Goal: Task Accomplishment & Management: Manage account settings

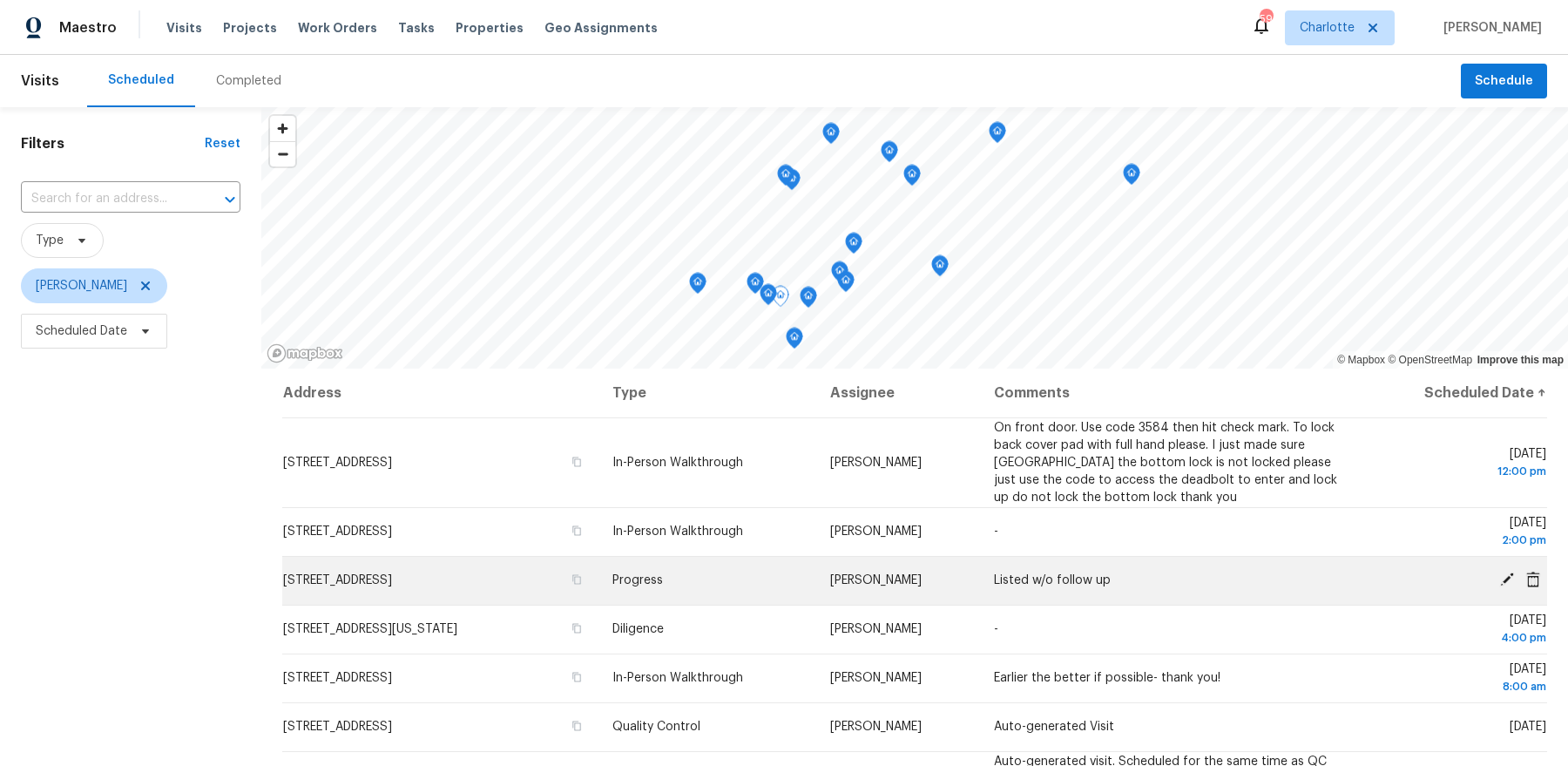
click at [1503, 580] on icon at bounding box center [1507, 579] width 14 height 14
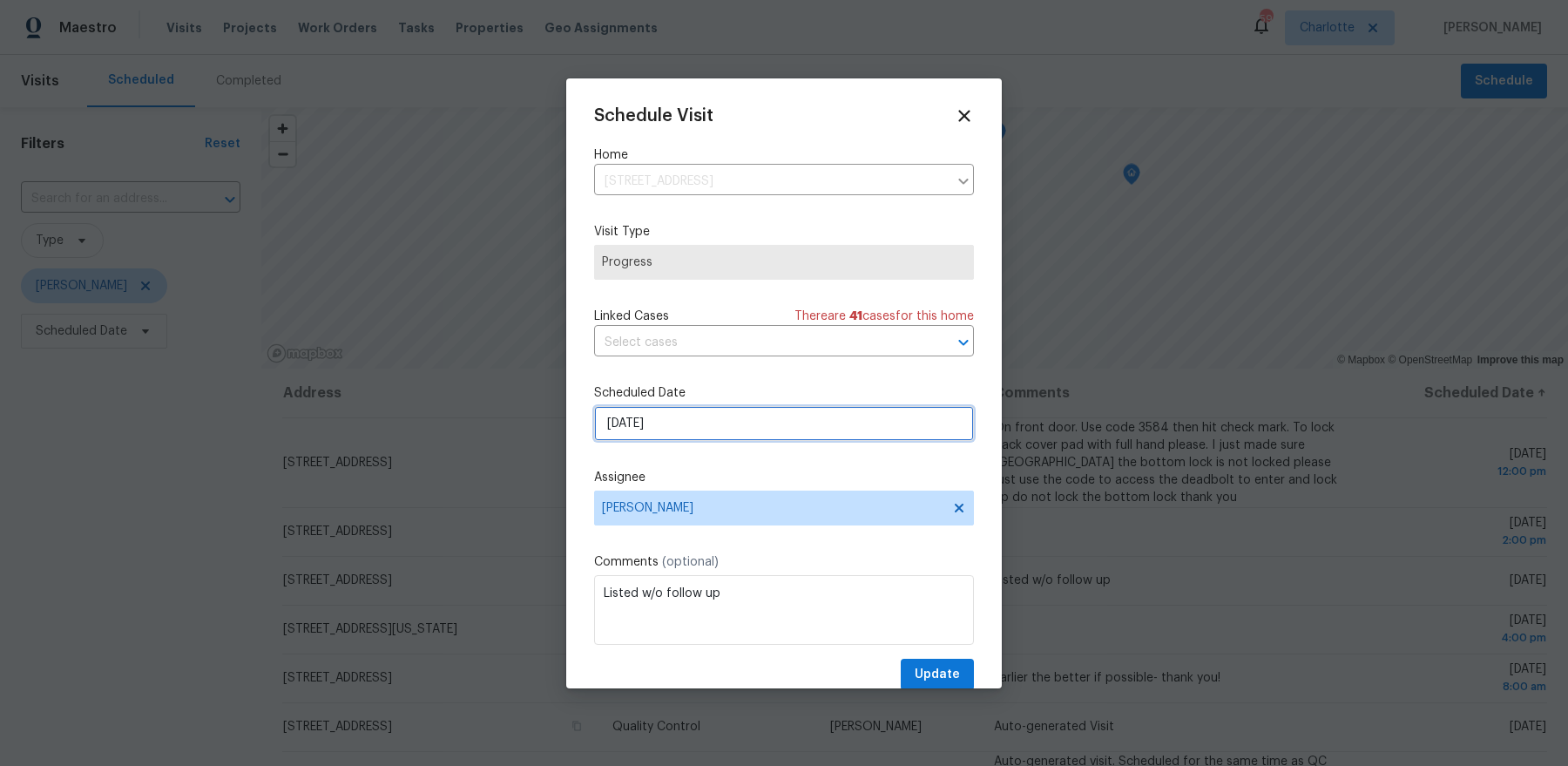
click at [707, 429] on input "10/6/2025" at bounding box center [784, 424] width 380 height 35
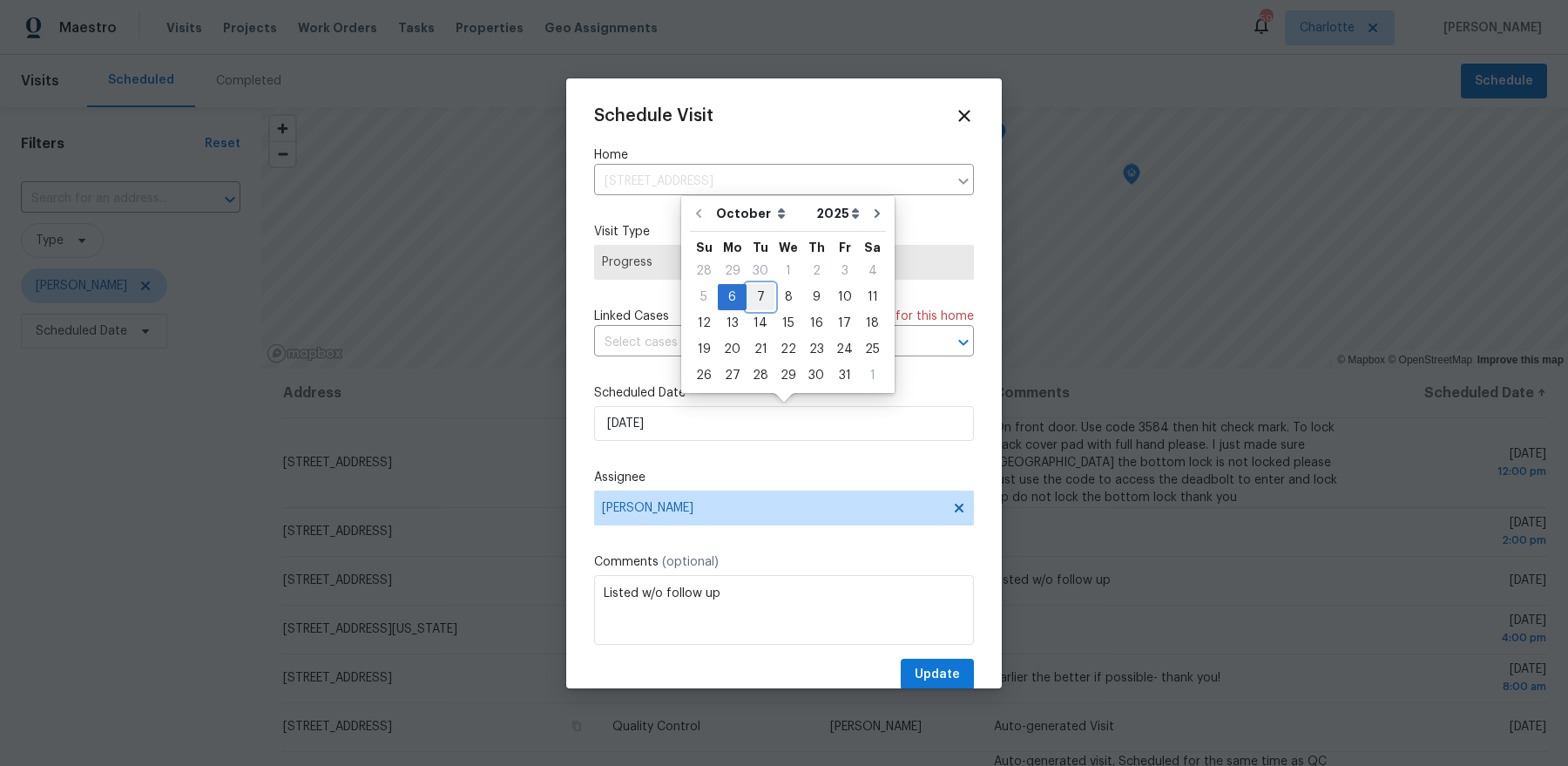
click at [755, 305] on div "7" at bounding box center [761, 297] width 28 height 25
type input "10/7/2025"
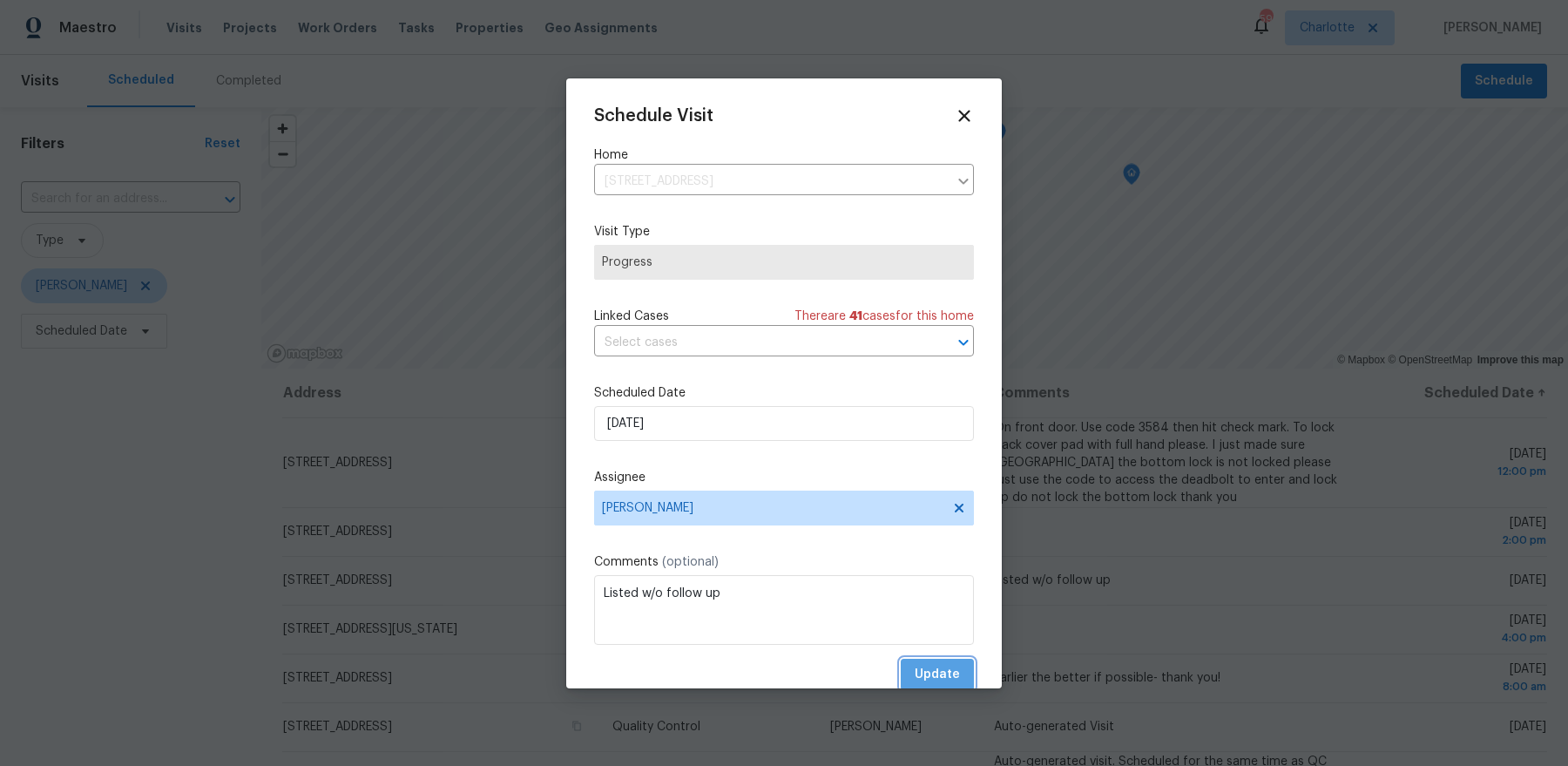
click at [930, 665] on span "Update" at bounding box center [937, 675] width 45 height 22
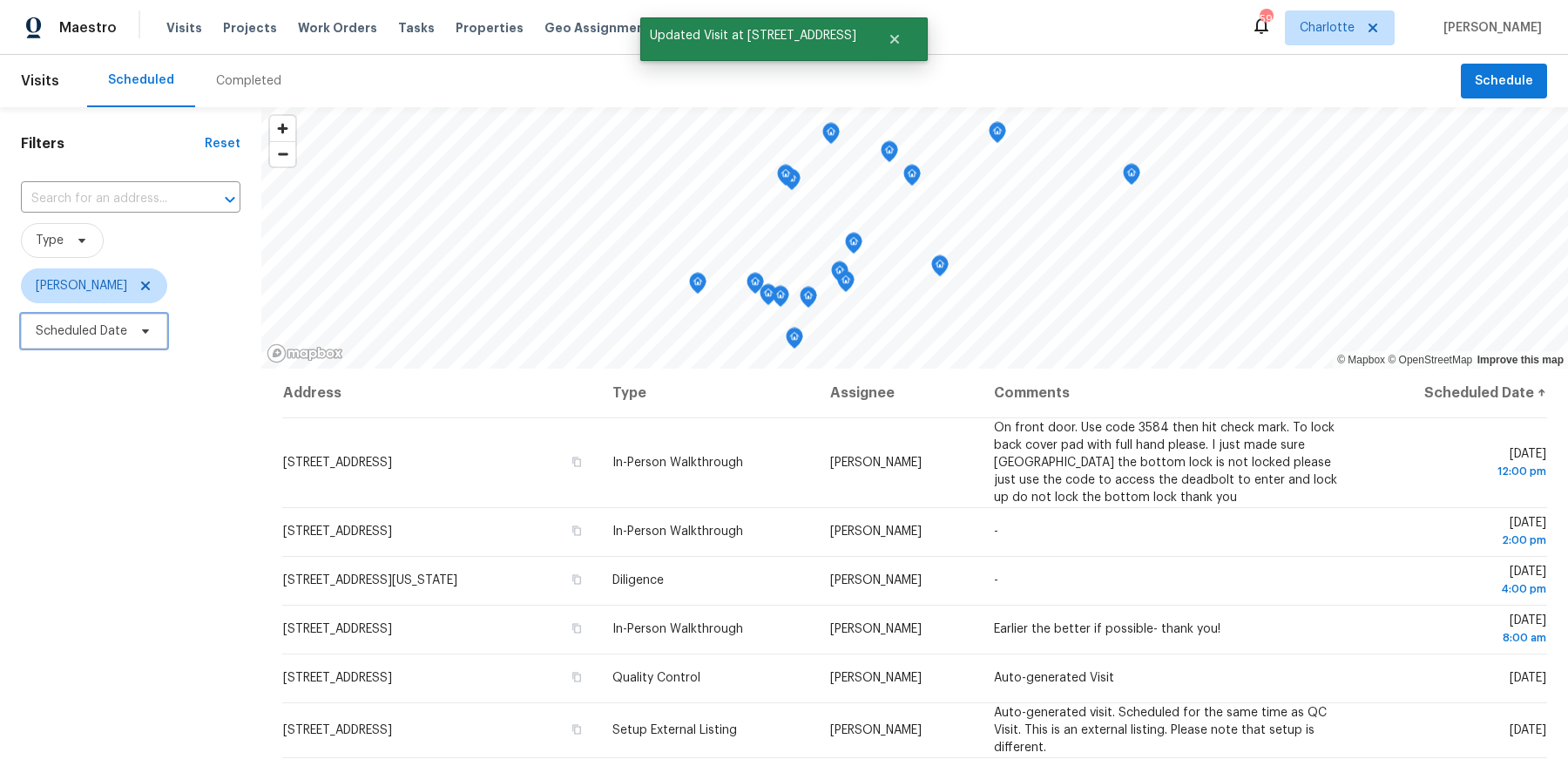
click at [86, 327] on span "Scheduled Date" at bounding box center [82, 330] width 92 height 17
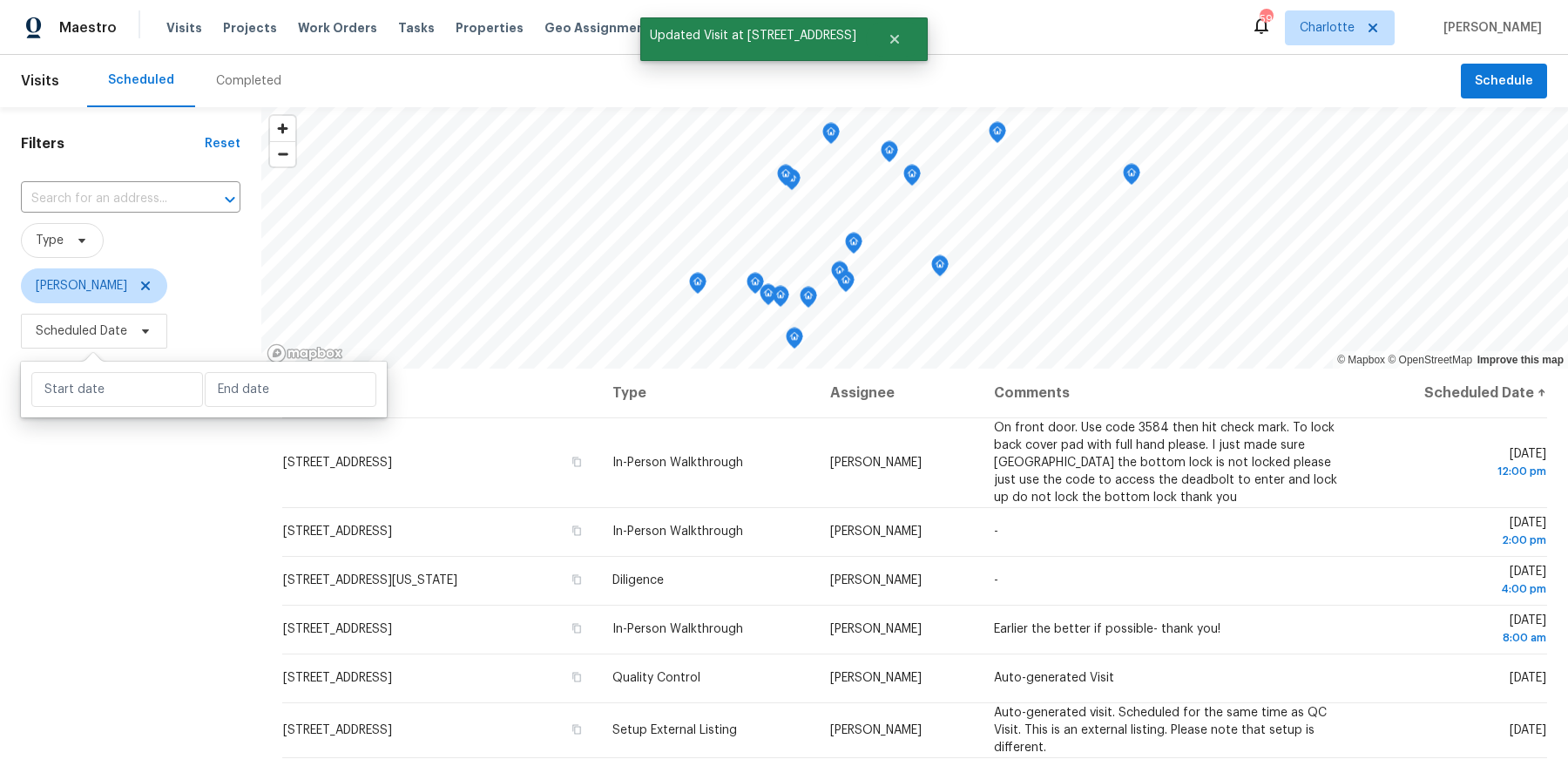
click at [85, 357] on icon at bounding box center [93, 365] width 26 height 26
click at [85, 379] on input "text" at bounding box center [117, 389] width 172 height 35
select select "9"
select select "2025"
select select "10"
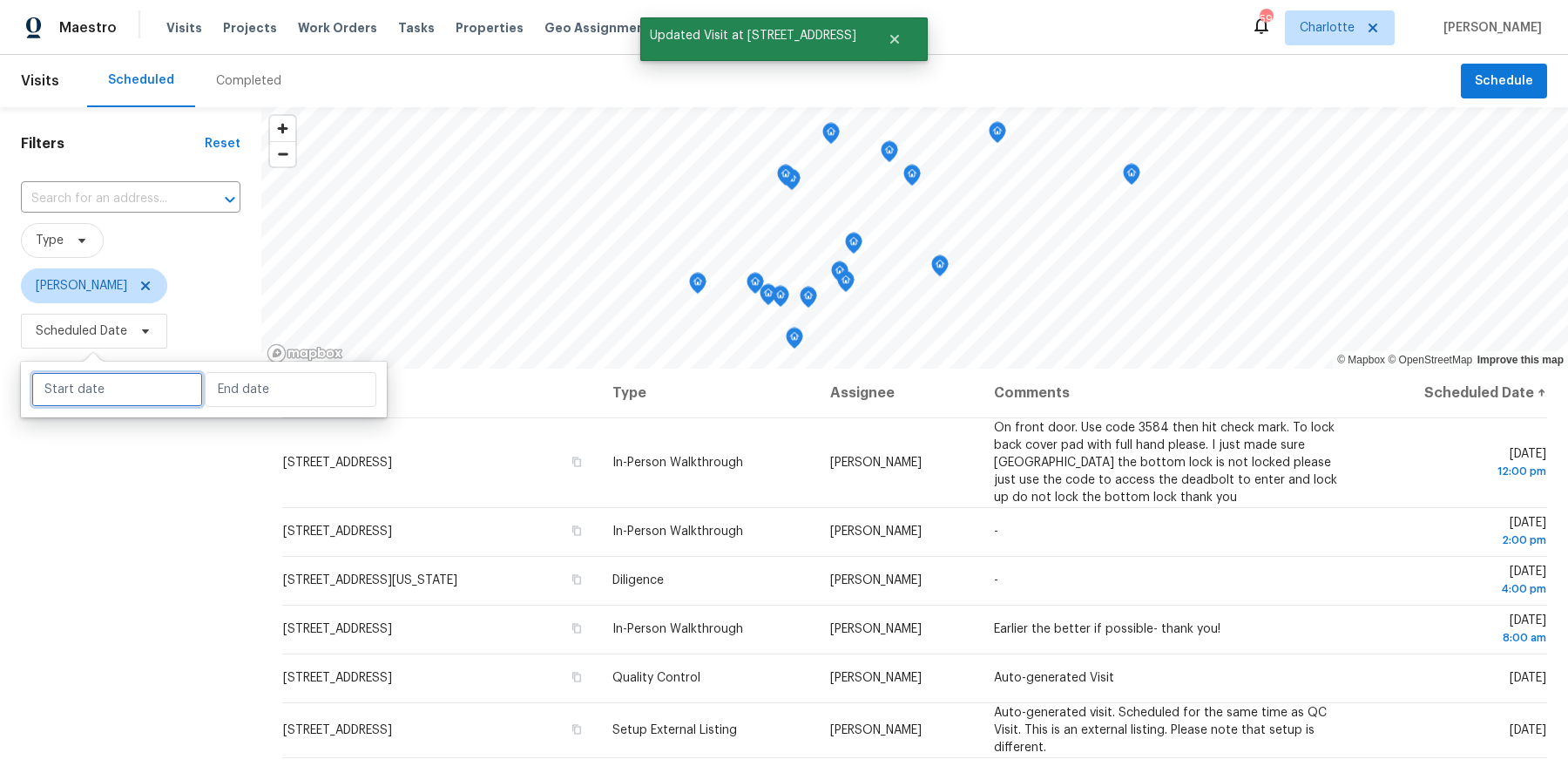
select select "2025"
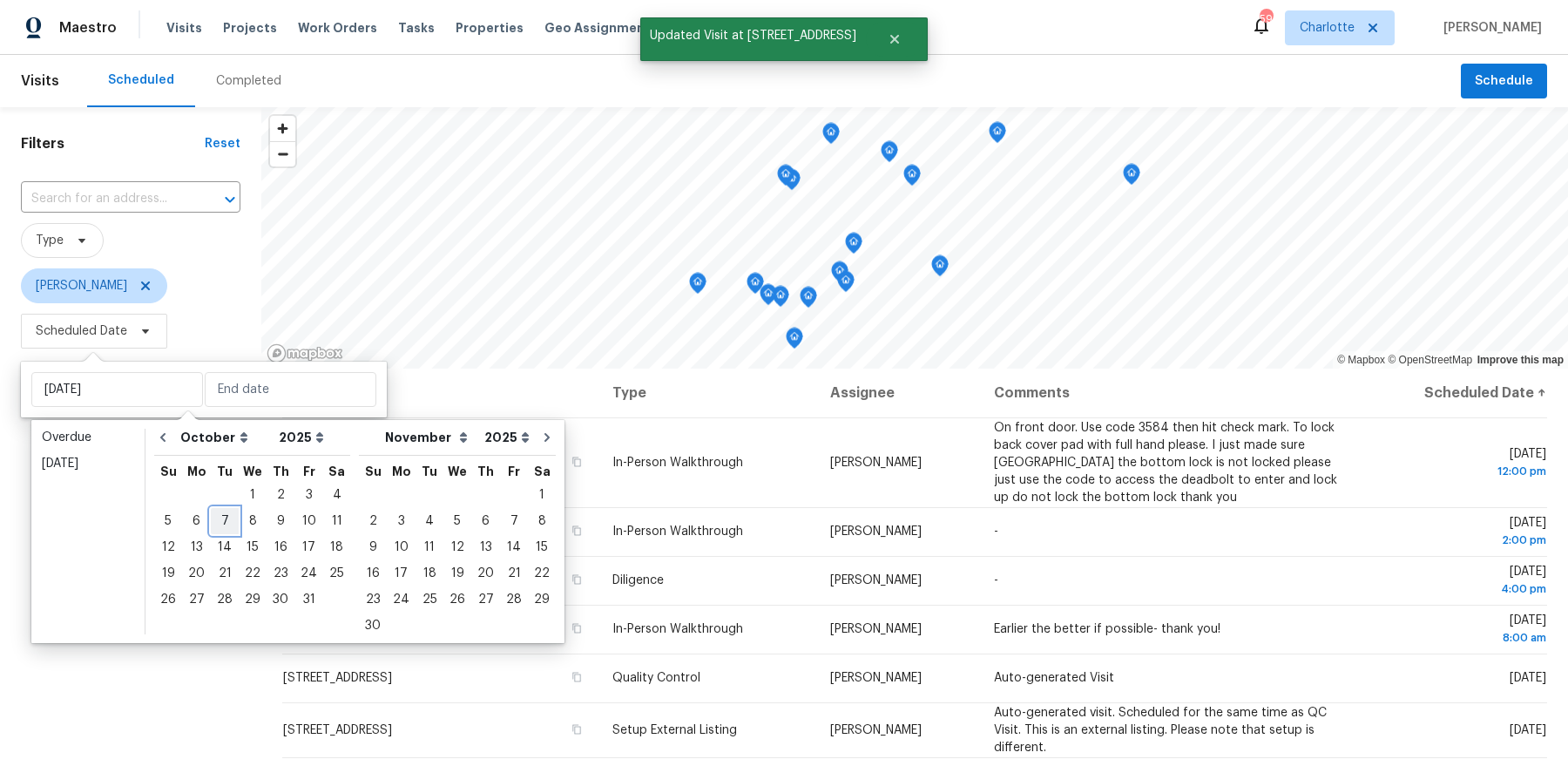
click at [213, 520] on div "7" at bounding box center [225, 521] width 28 height 25
type input "[DATE]"
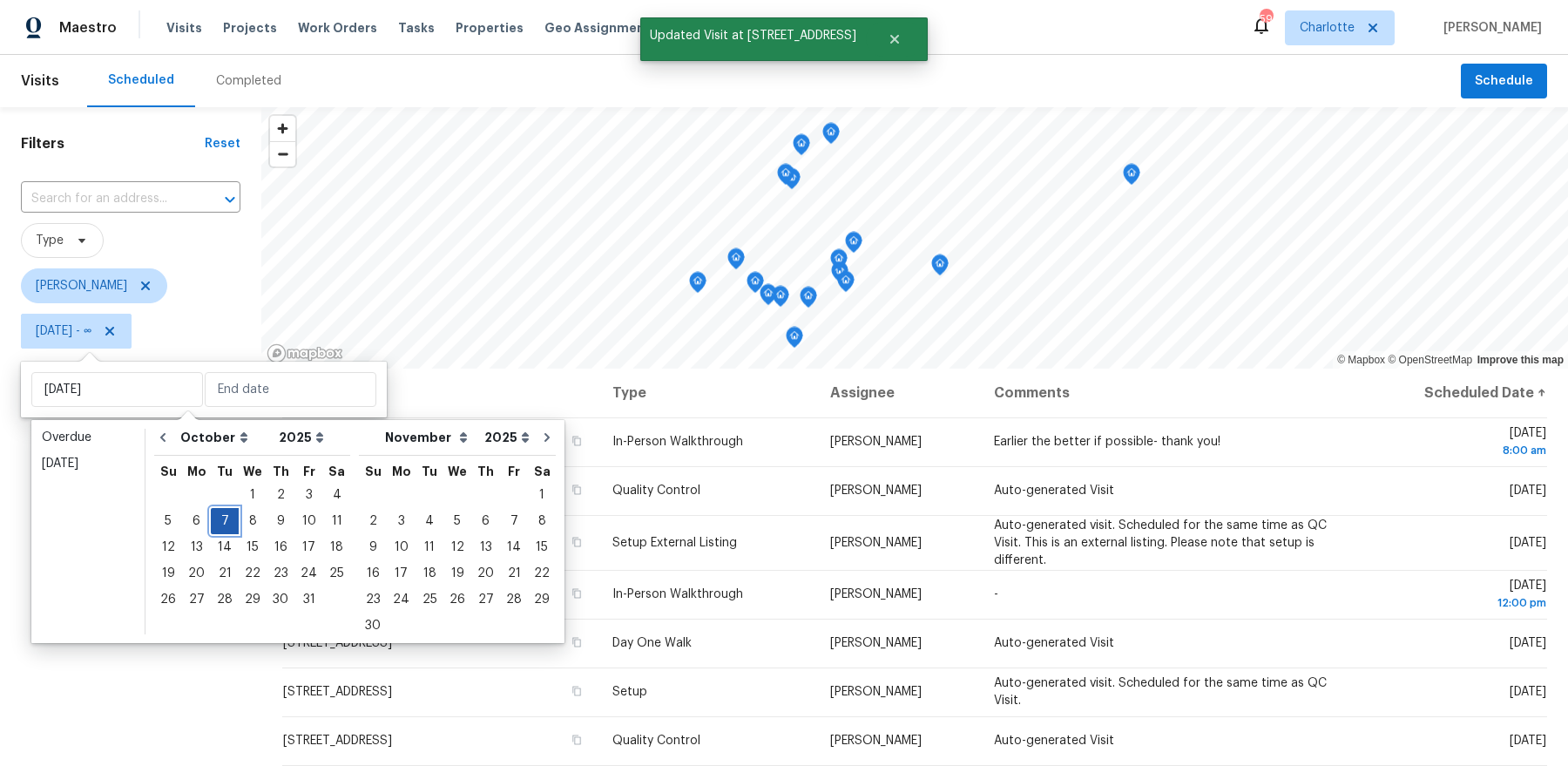
click at [213, 520] on div "7" at bounding box center [225, 521] width 28 height 25
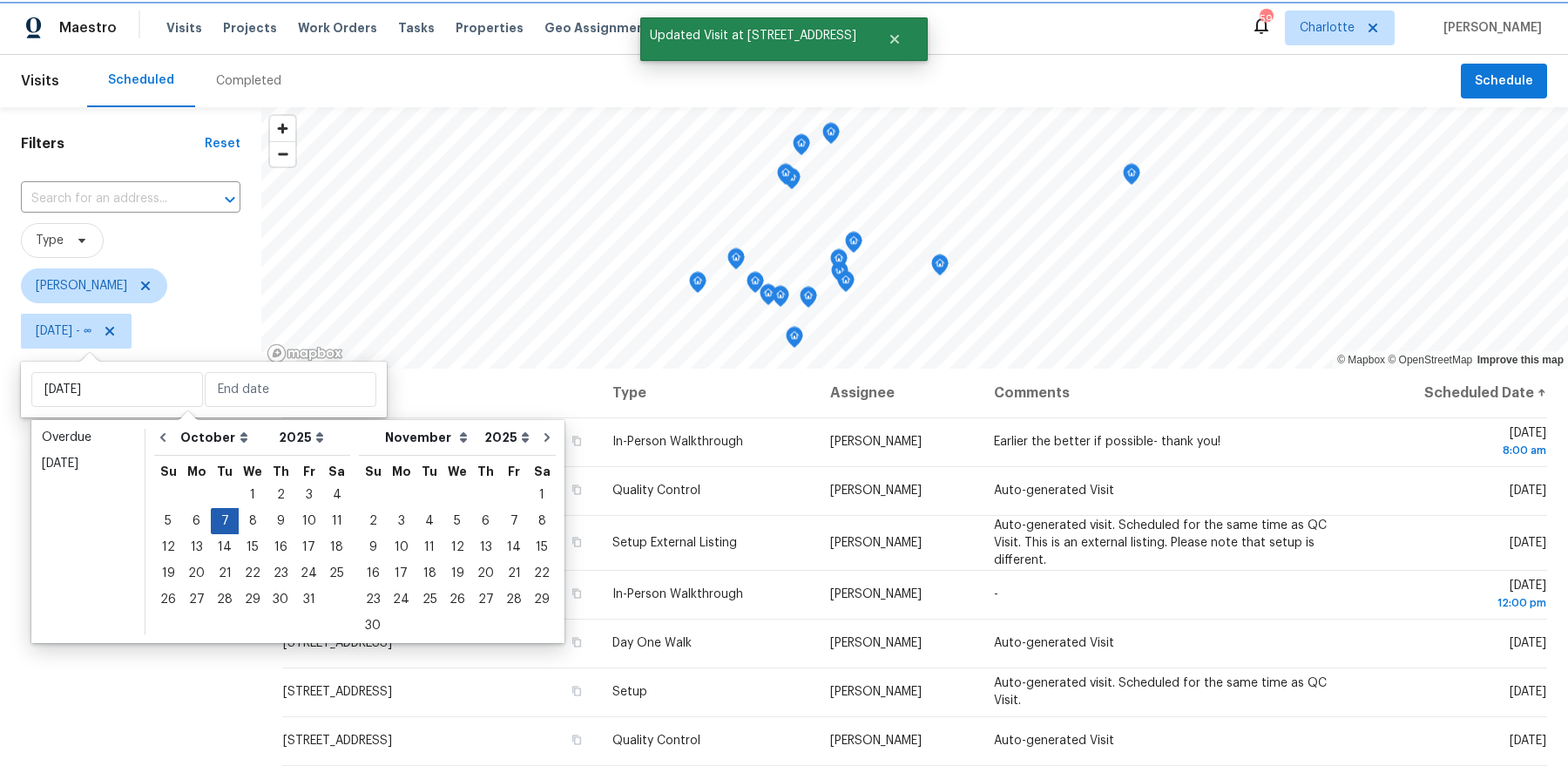
type input "[DATE]"
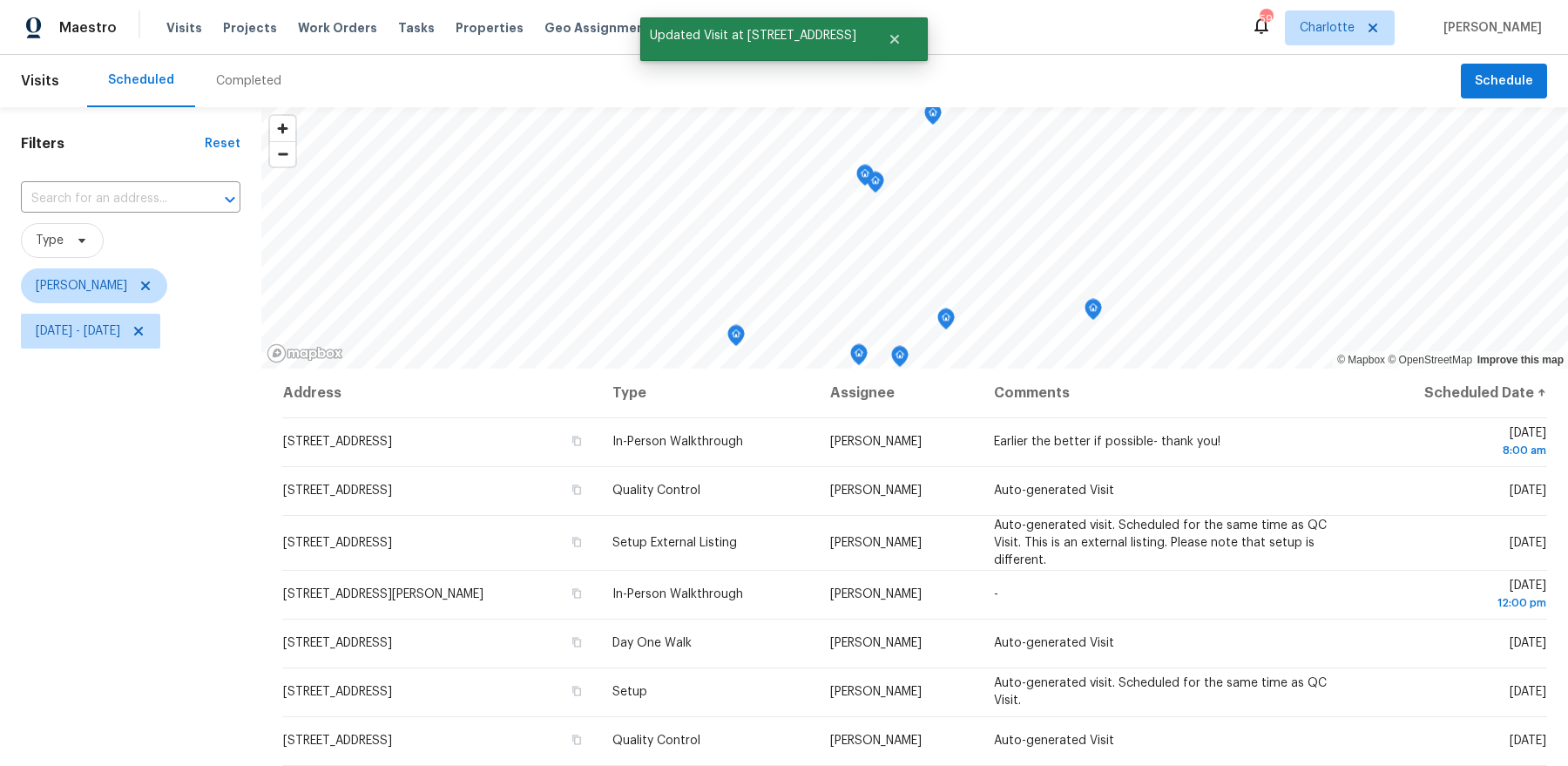
scroll to position [215, 0]
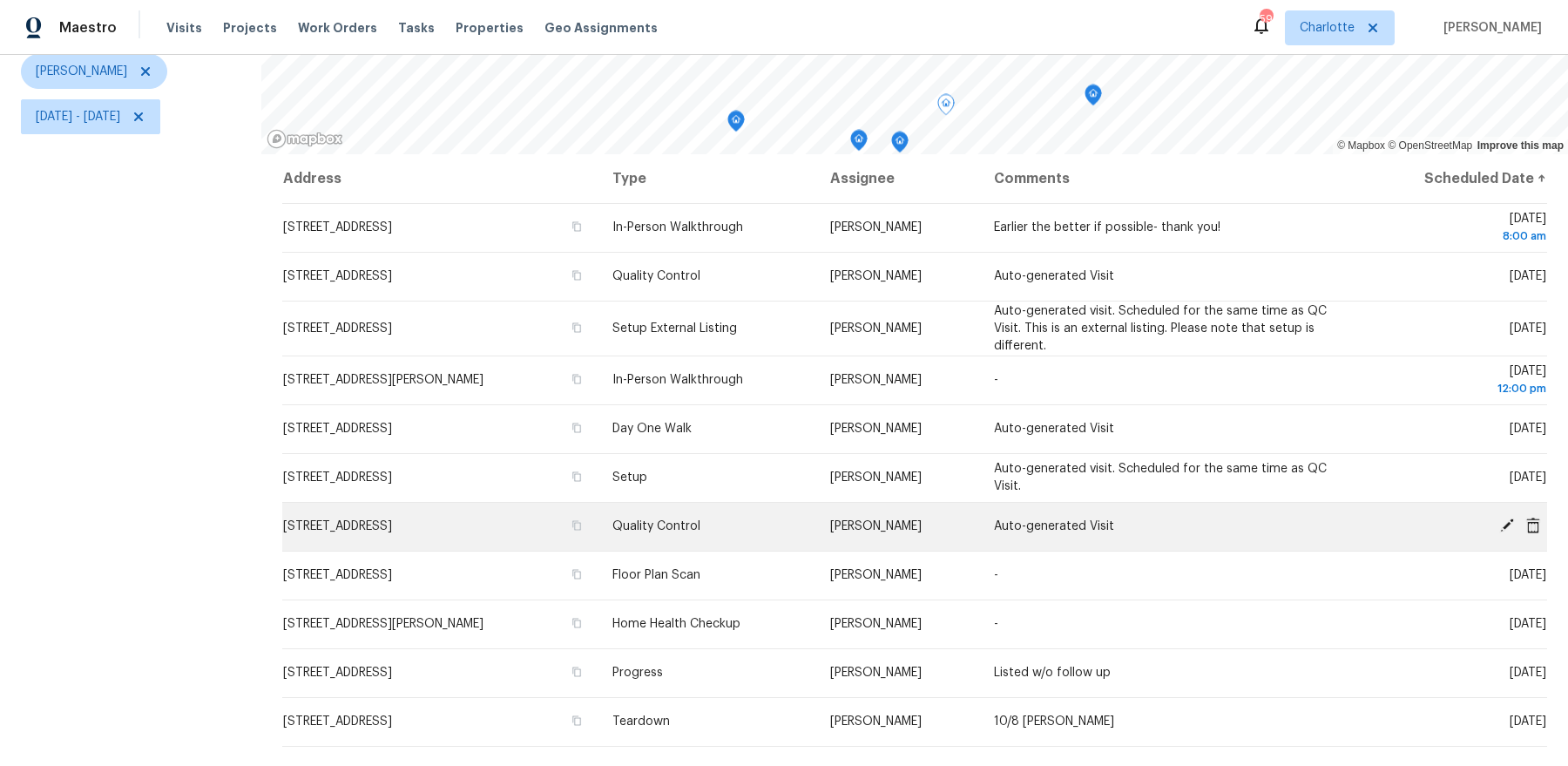
click at [1507, 518] on icon at bounding box center [1507, 525] width 16 height 16
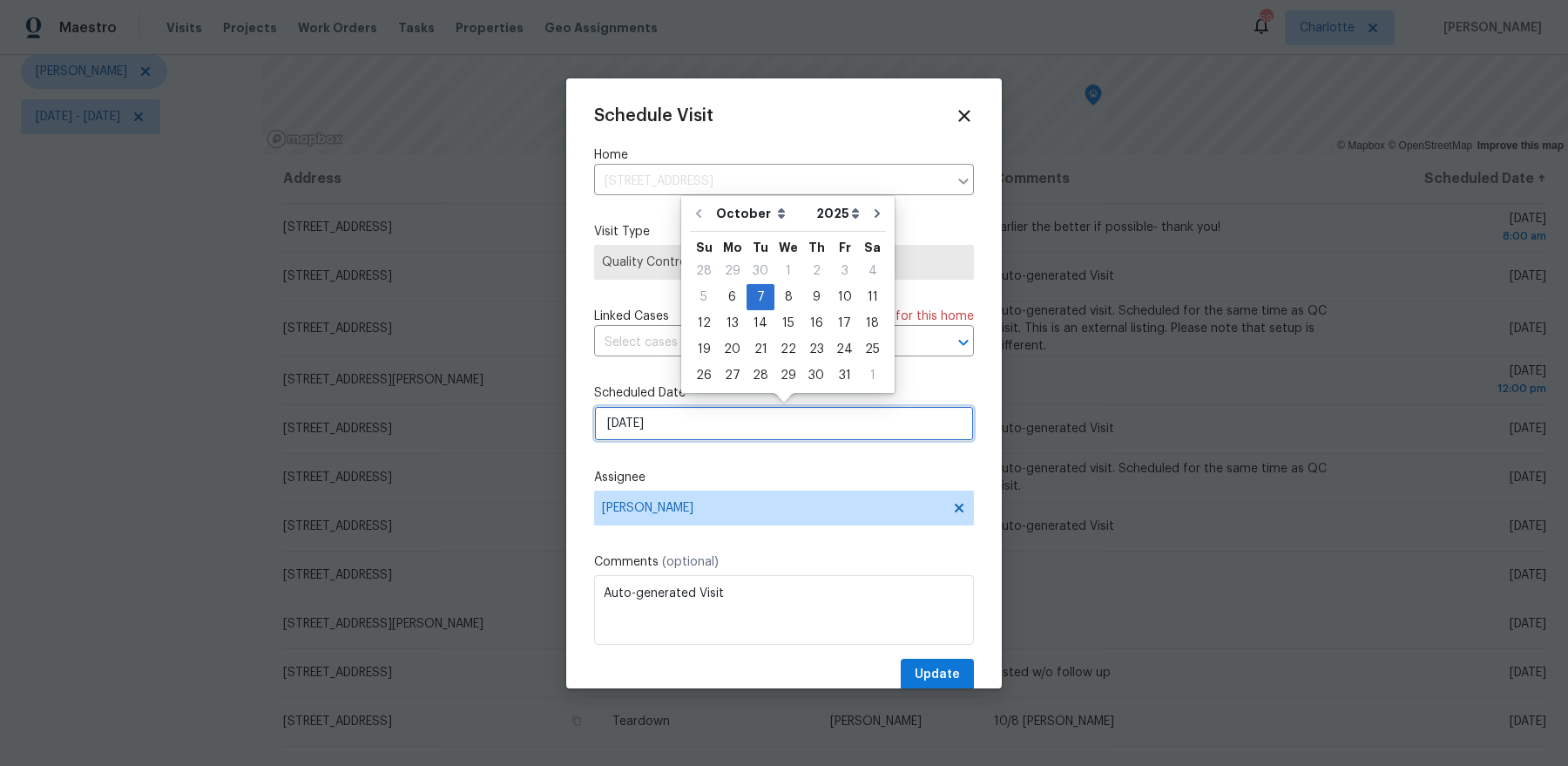
click at [667, 415] on input "10/7/2025" at bounding box center [784, 424] width 380 height 35
click at [781, 311] on div "15" at bounding box center [788, 323] width 28 height 25
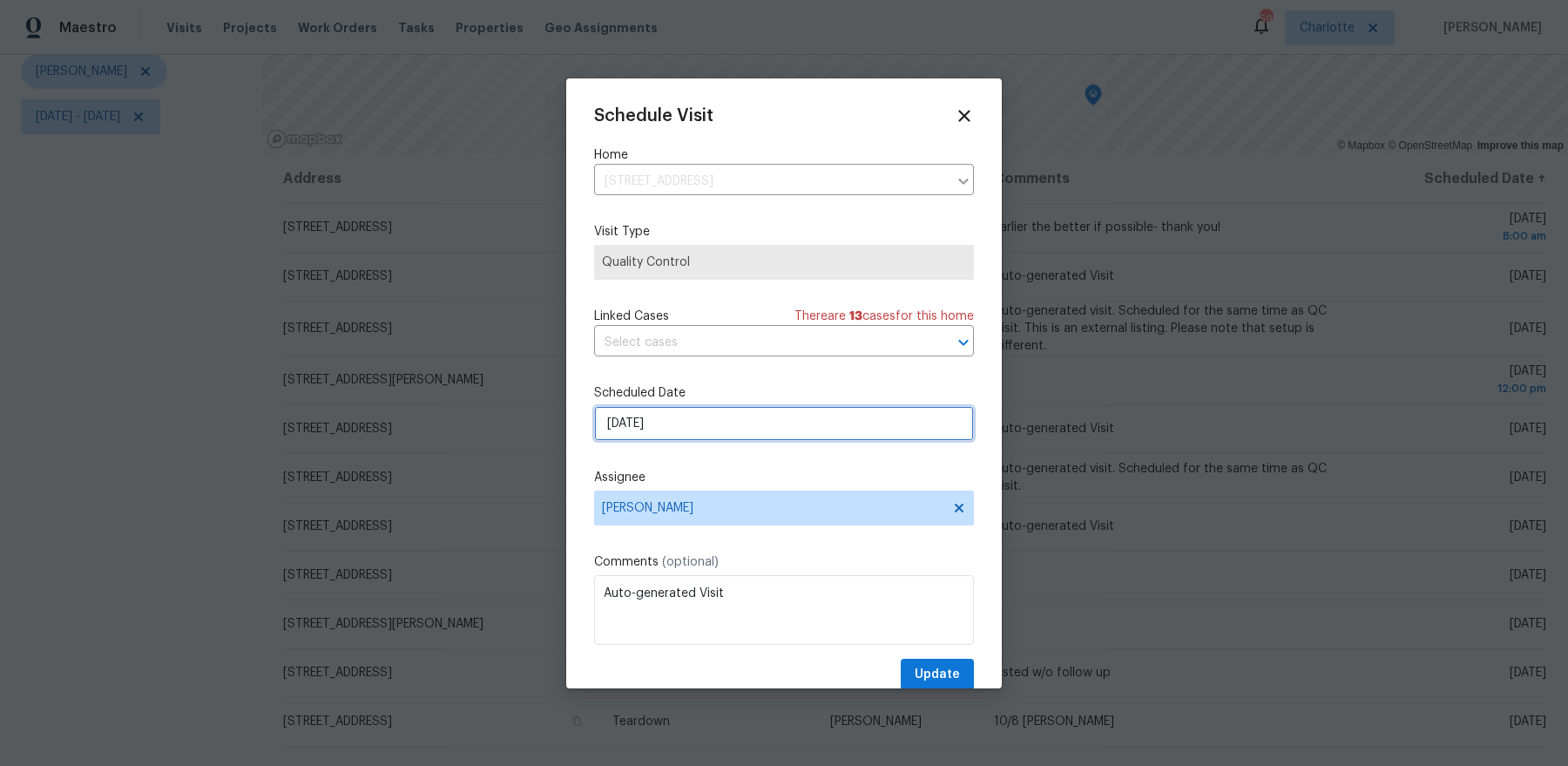
click at [703, 414] on input "10/15/2025" at bounding box center [784, 424] width 380 height 35
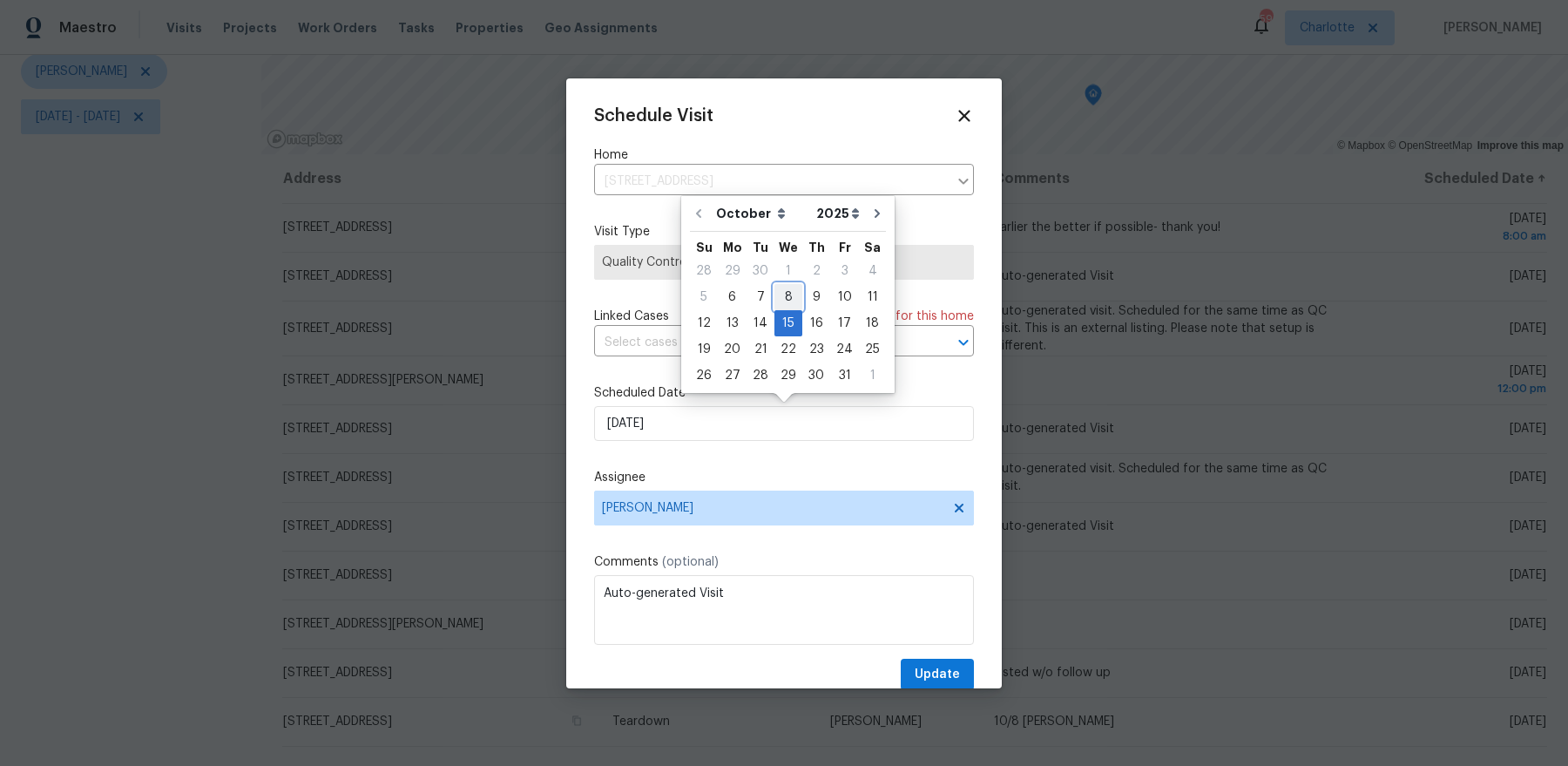
click at [790, 306] on div "8" at bounding box center [788, 297] width 28 height 25
type input "10/8/2025"
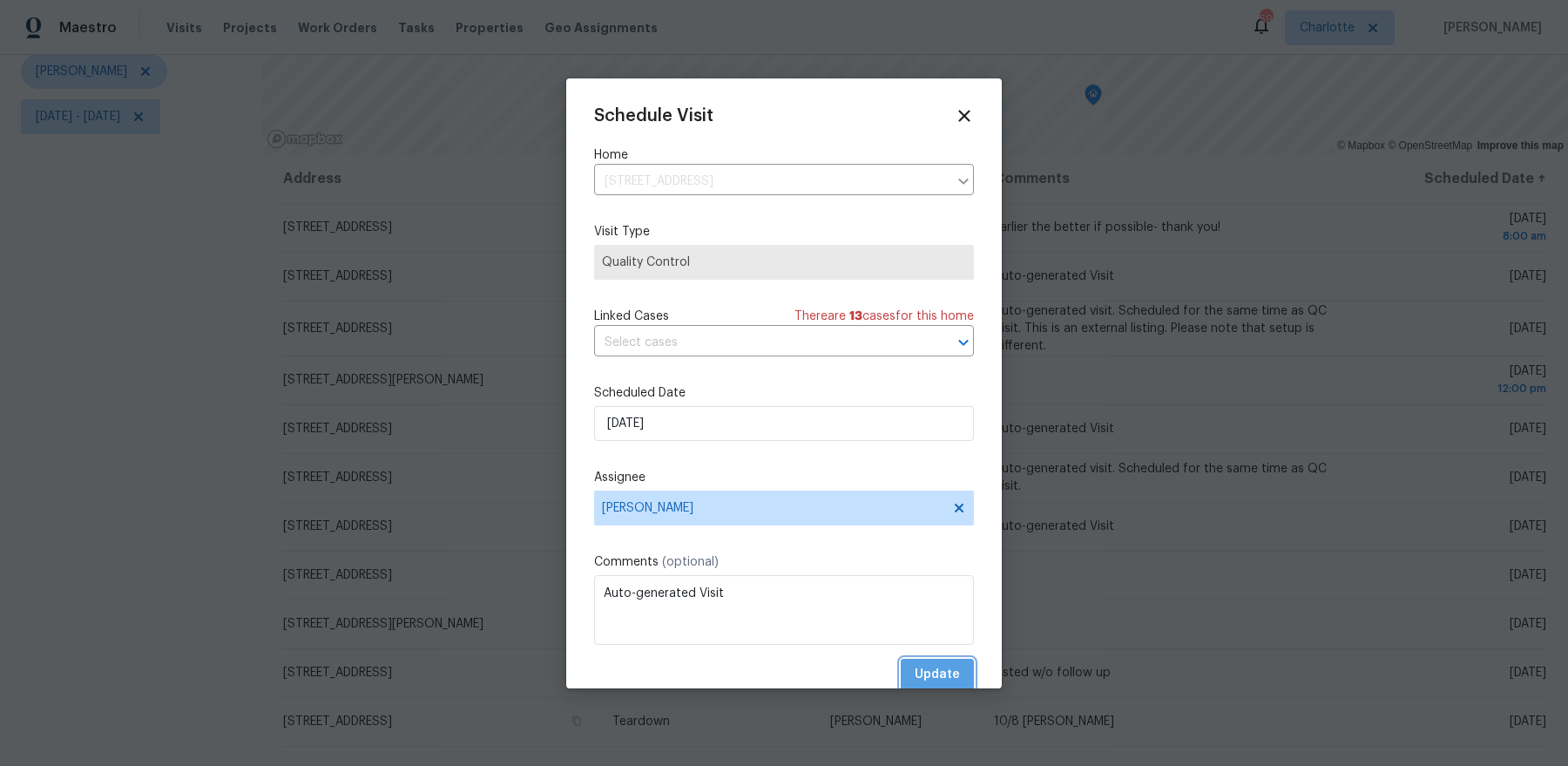
click at [931, 661] on button "Update" at bounding box center [938, 674] width 73 height 32
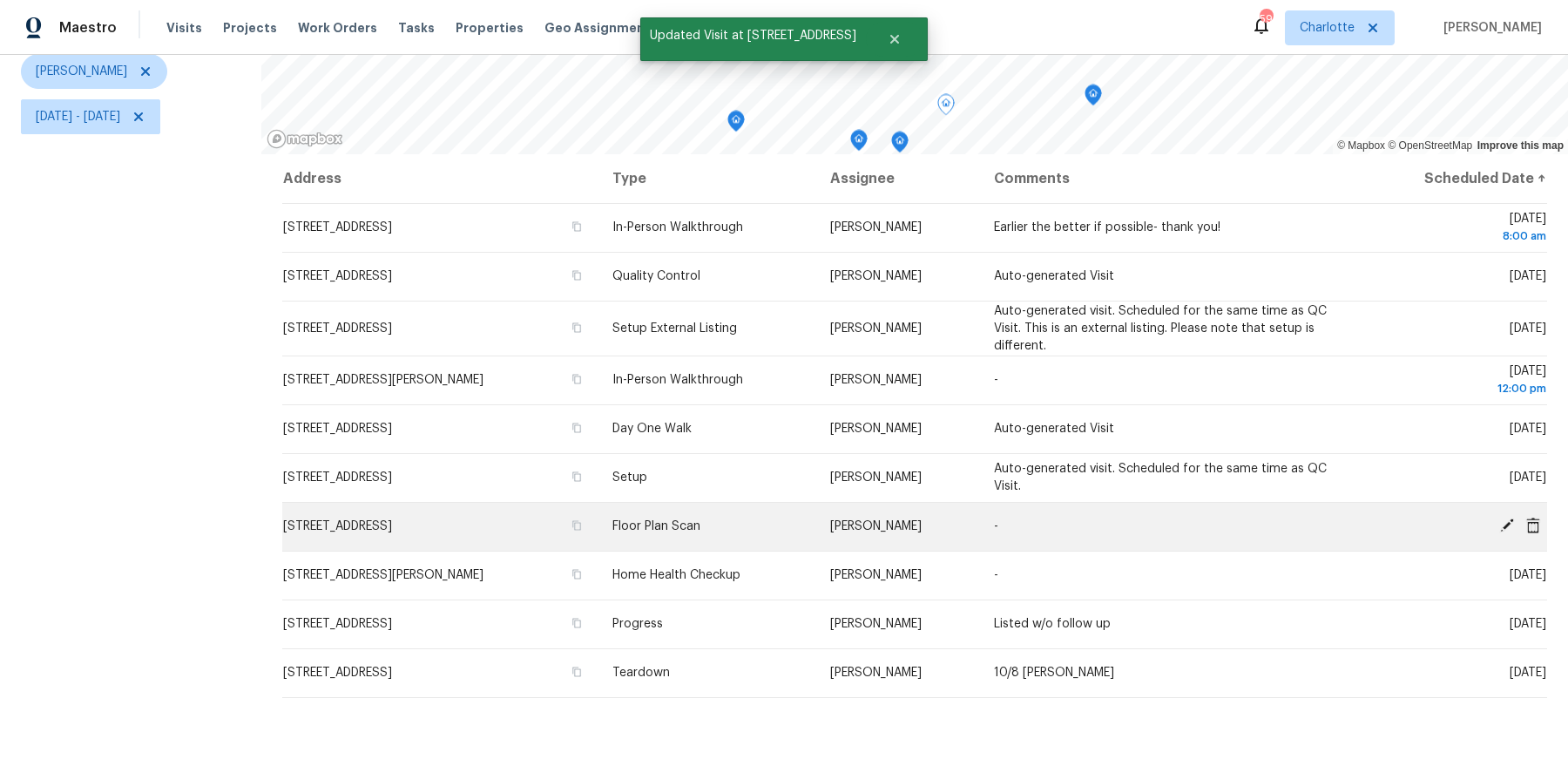
click at [1509, 518] on icon at bounding box center [1507, 525] width 14 height 14
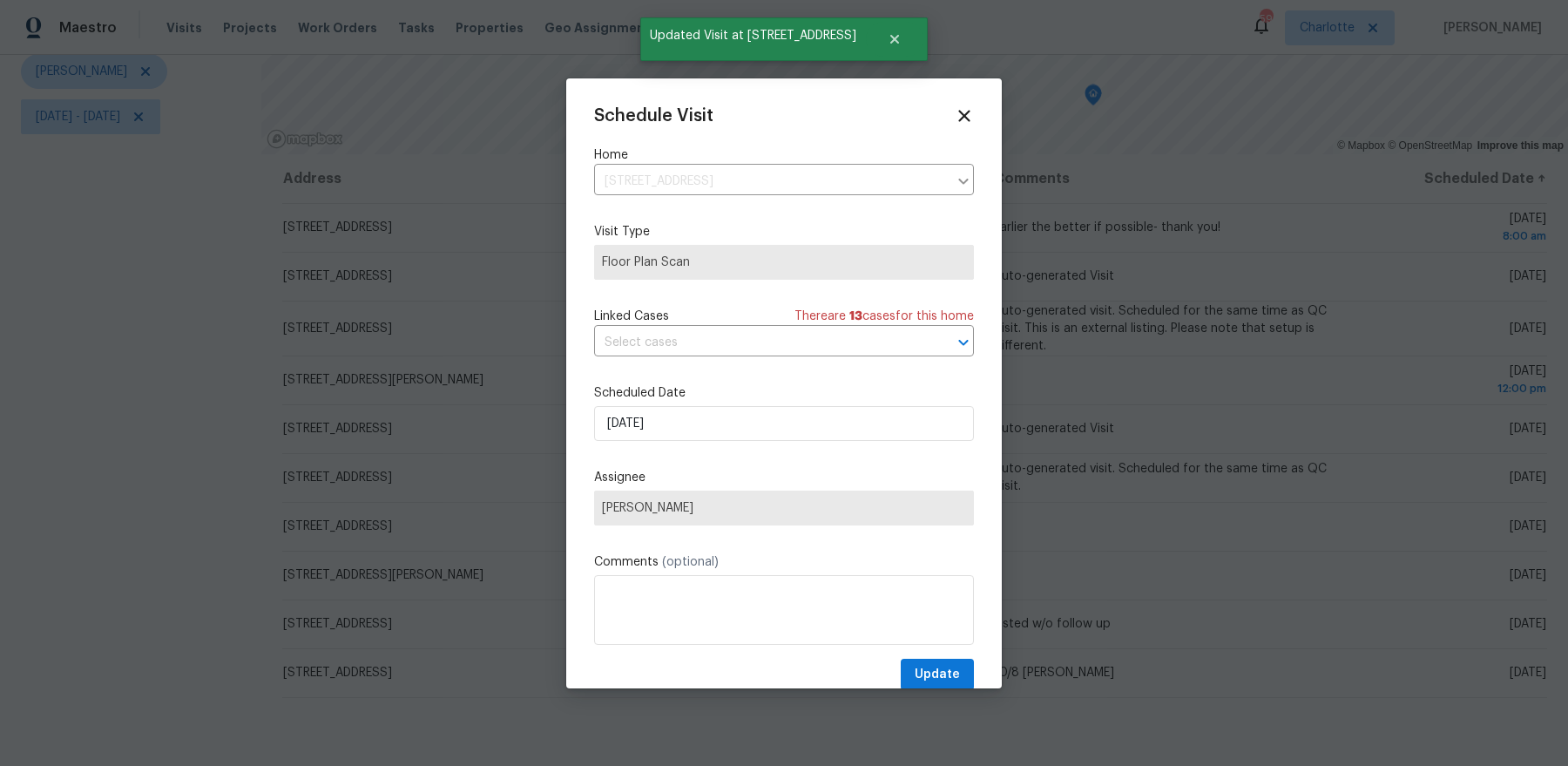
click at [702, 450] on div "Schedule Visit Home 5017 Haybridge Rd, Charlotte, NC 28269 ​ Visit Type Floor P…" at bounding box center [784, 398] width 380 height 584
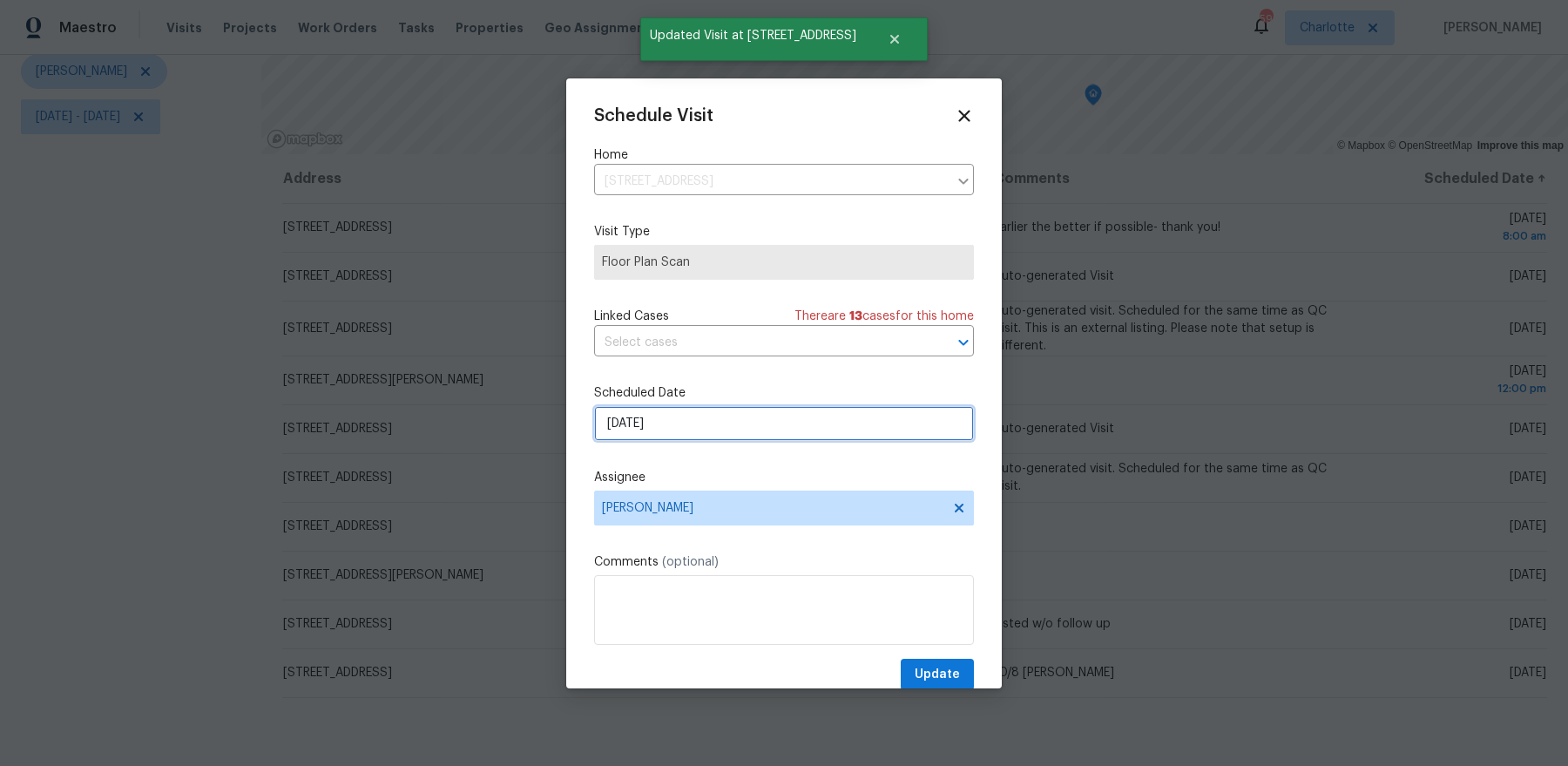
click at [710, 422] on input "10/7/2025" at bounding box center [784, 424] width 380 height 35
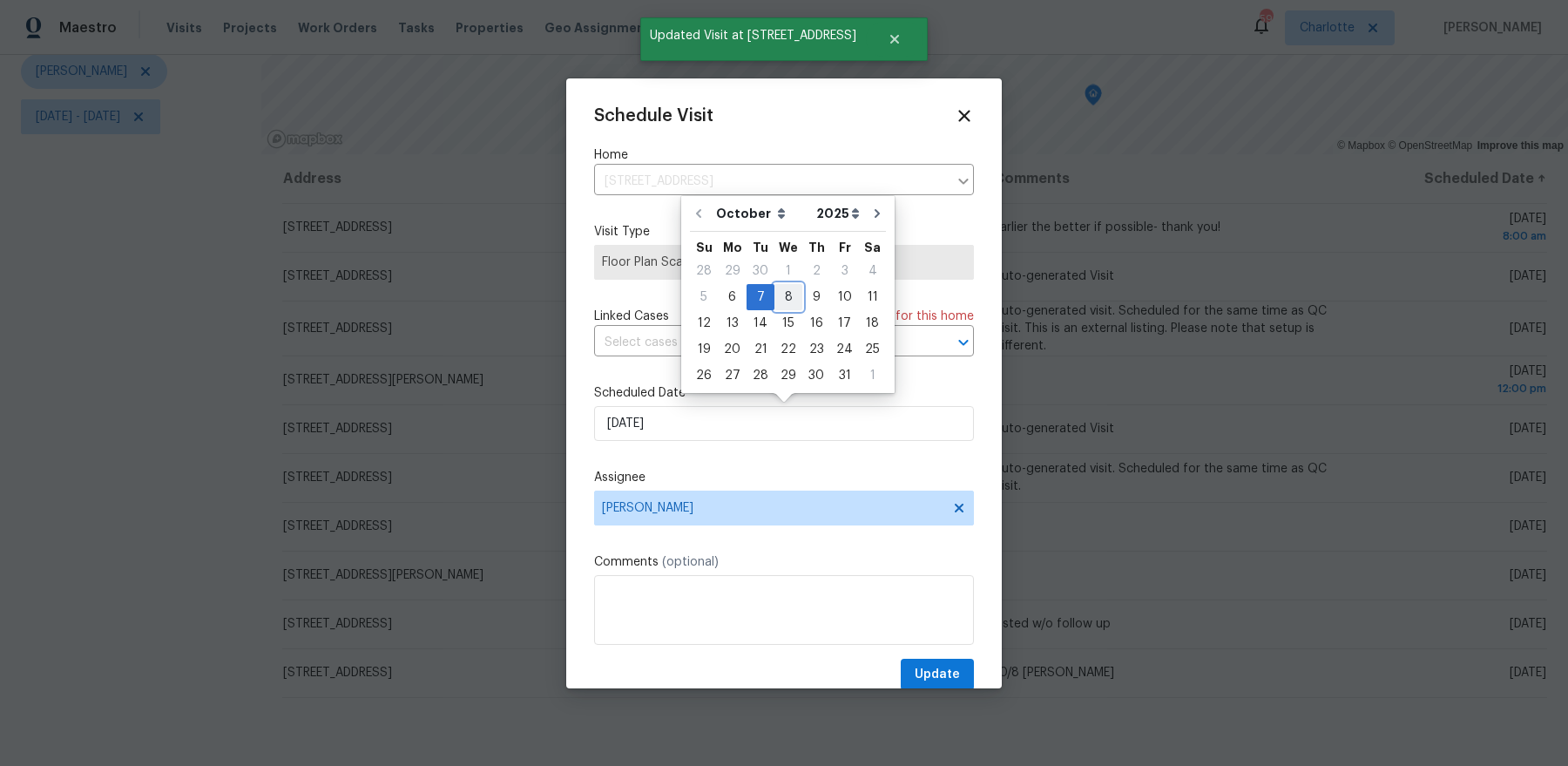
click at [776, 294] on div "8" at bounding box center [788, 297] width 28 height 25
type input "10/8/2025"
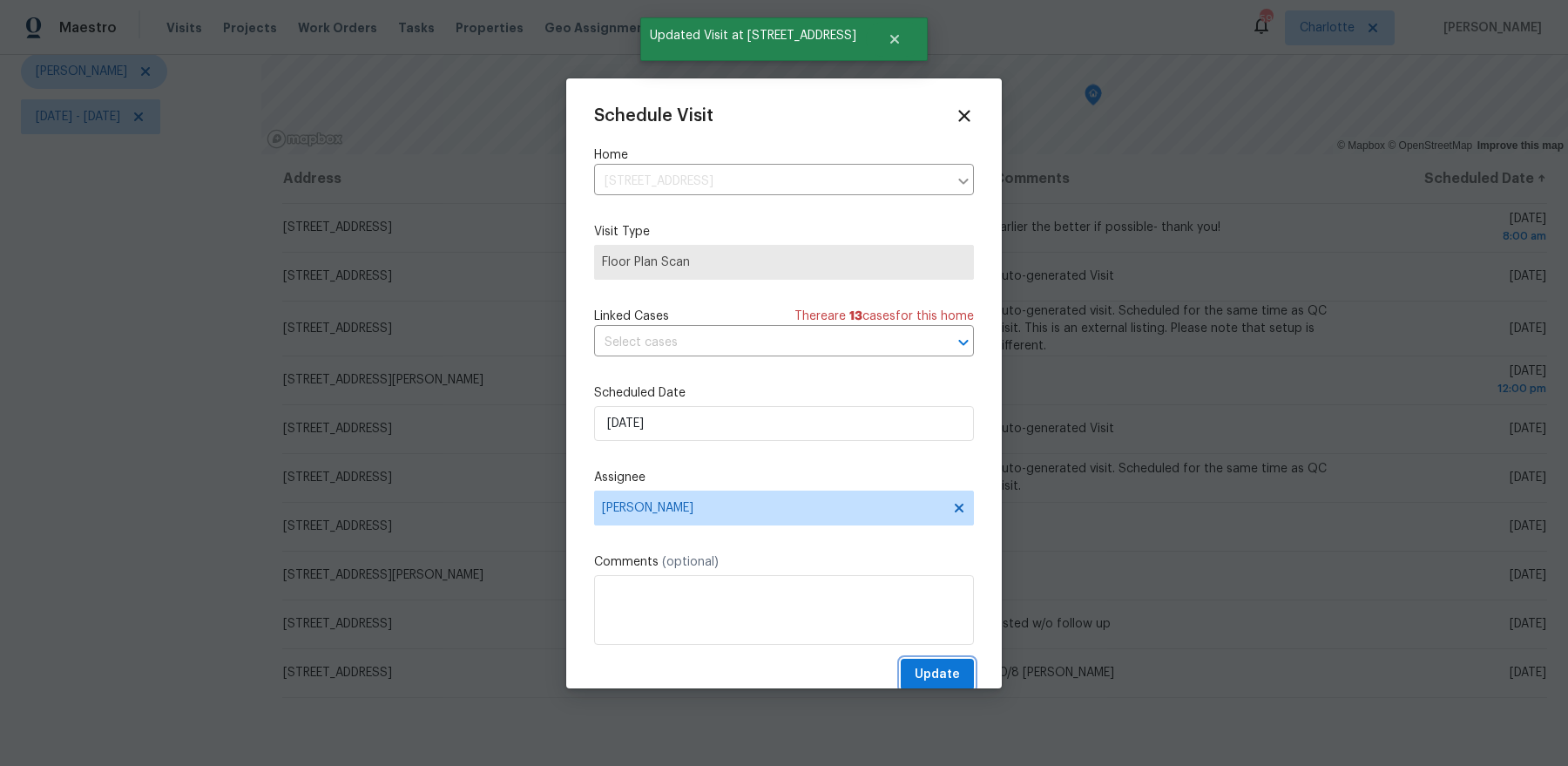
click at [929, 676] on span "Update" at bounding box center [937, 675] width 45 height 22
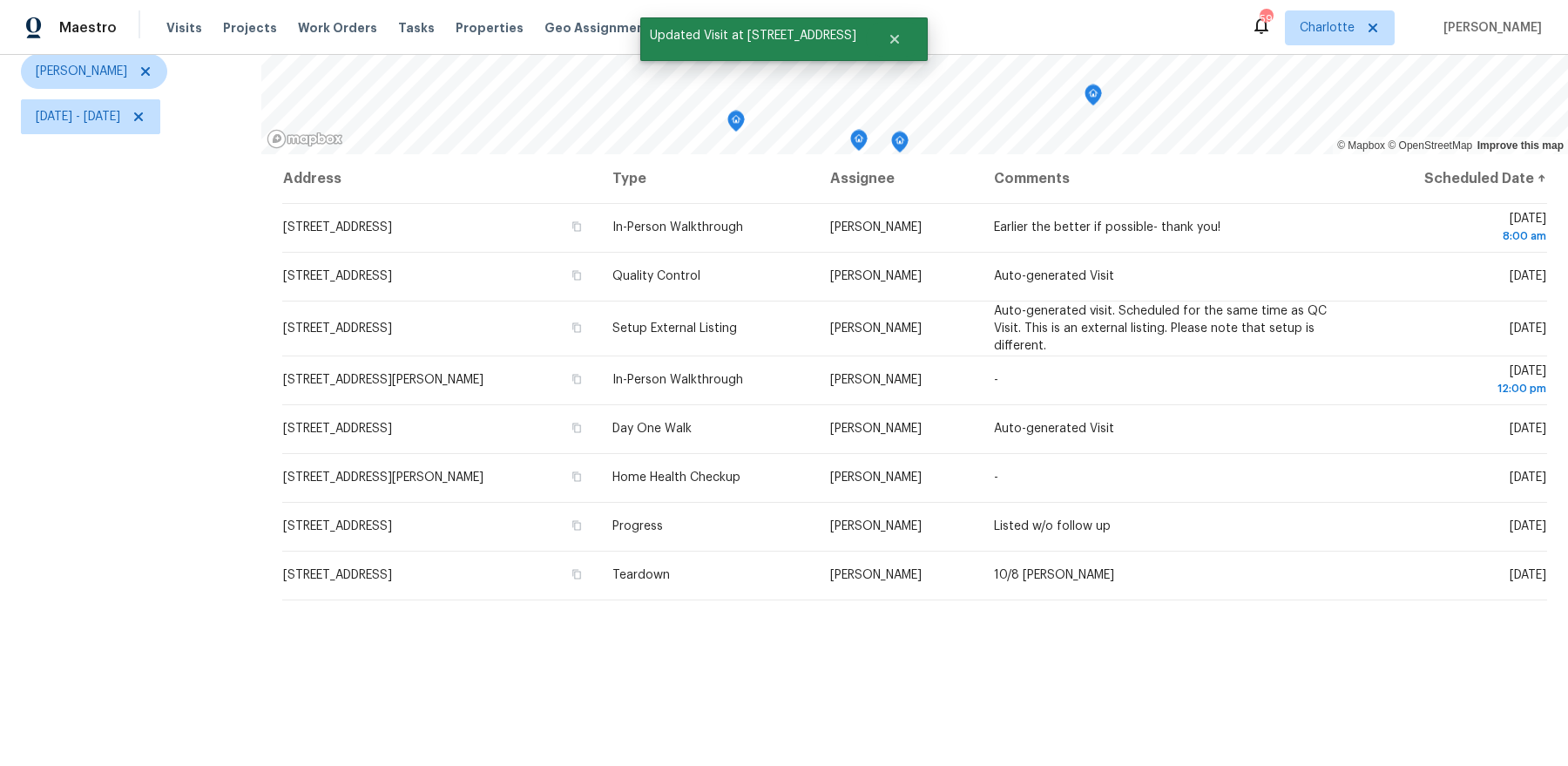
scroll to position [110, 0]
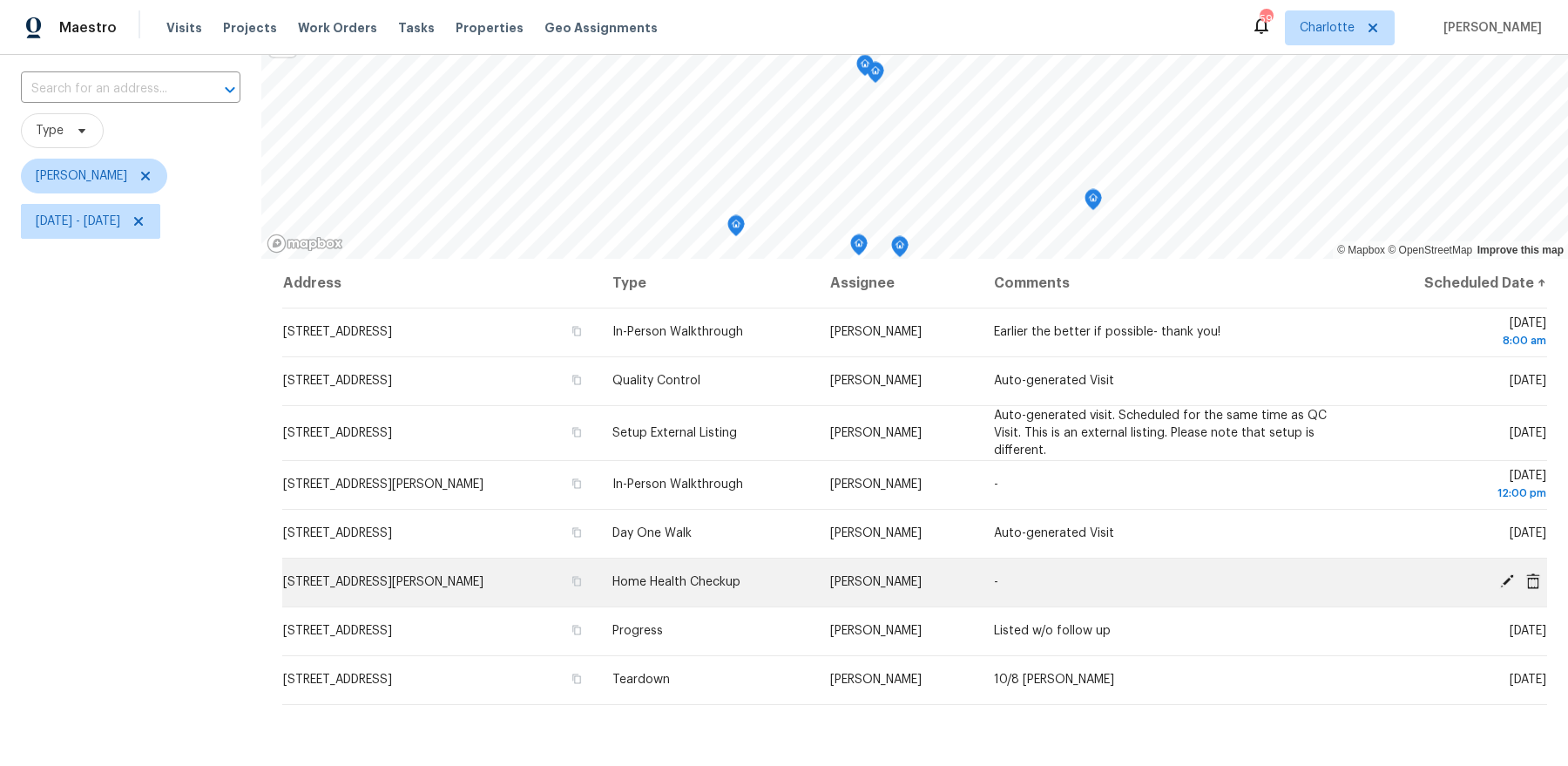
click at [1506, 579] on icon at bounding box center [1507, 581] width 14 height 14
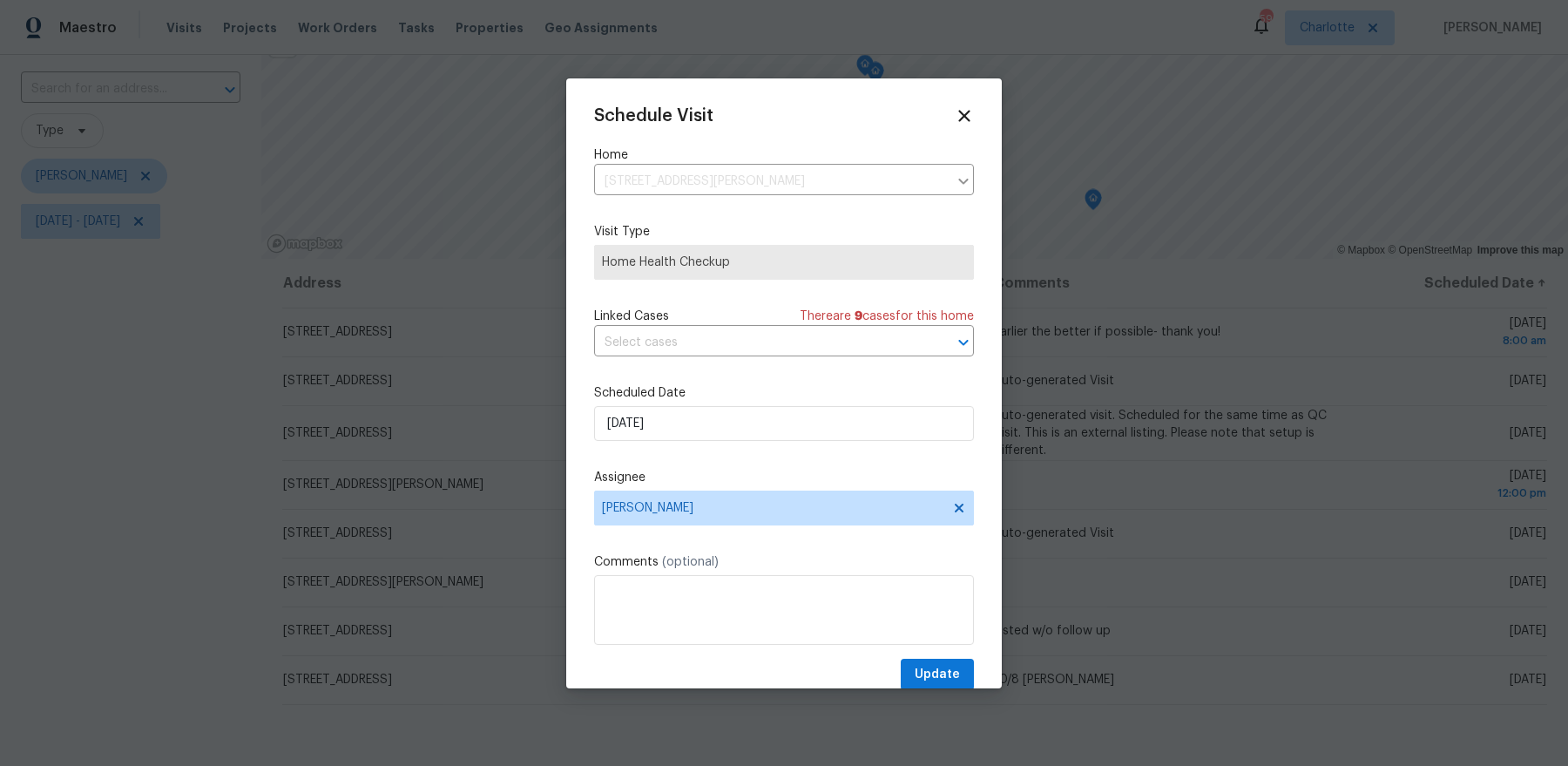
click at [730, 448] on div "Schedule Visit Home 11211 James Coy Rd, Huntersville, NC 28078 ​ Visit Type Hom…" at bounding box center [784, 398] width 380 height 584
click at [737, 424] on input "10/7/2025" at bounding box center [784, 424] width 380 height 35
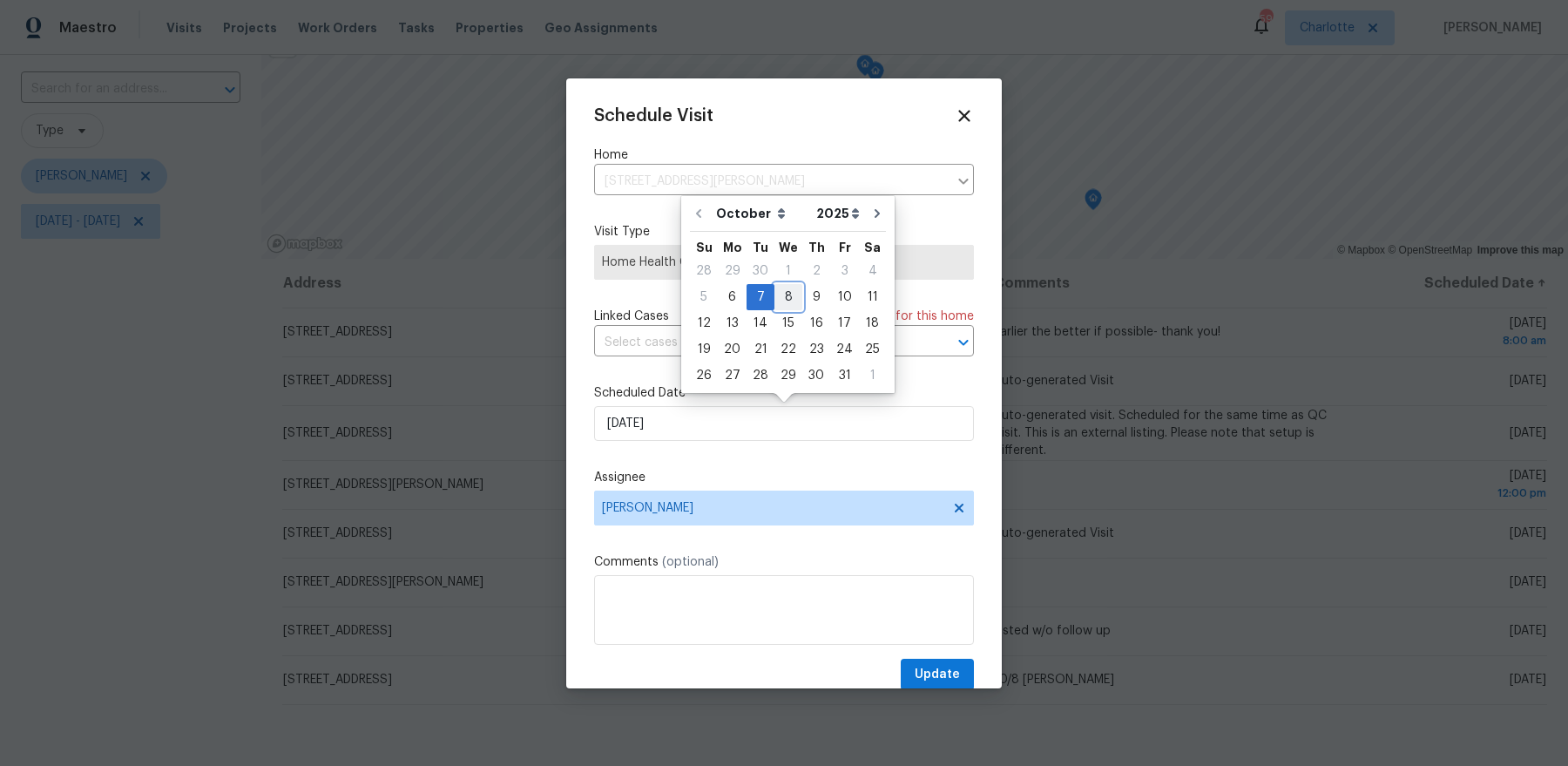
click at [787, 303] on div "8" at bounding box center [788, 297] width 28 height 25
type input "10/8/2025"
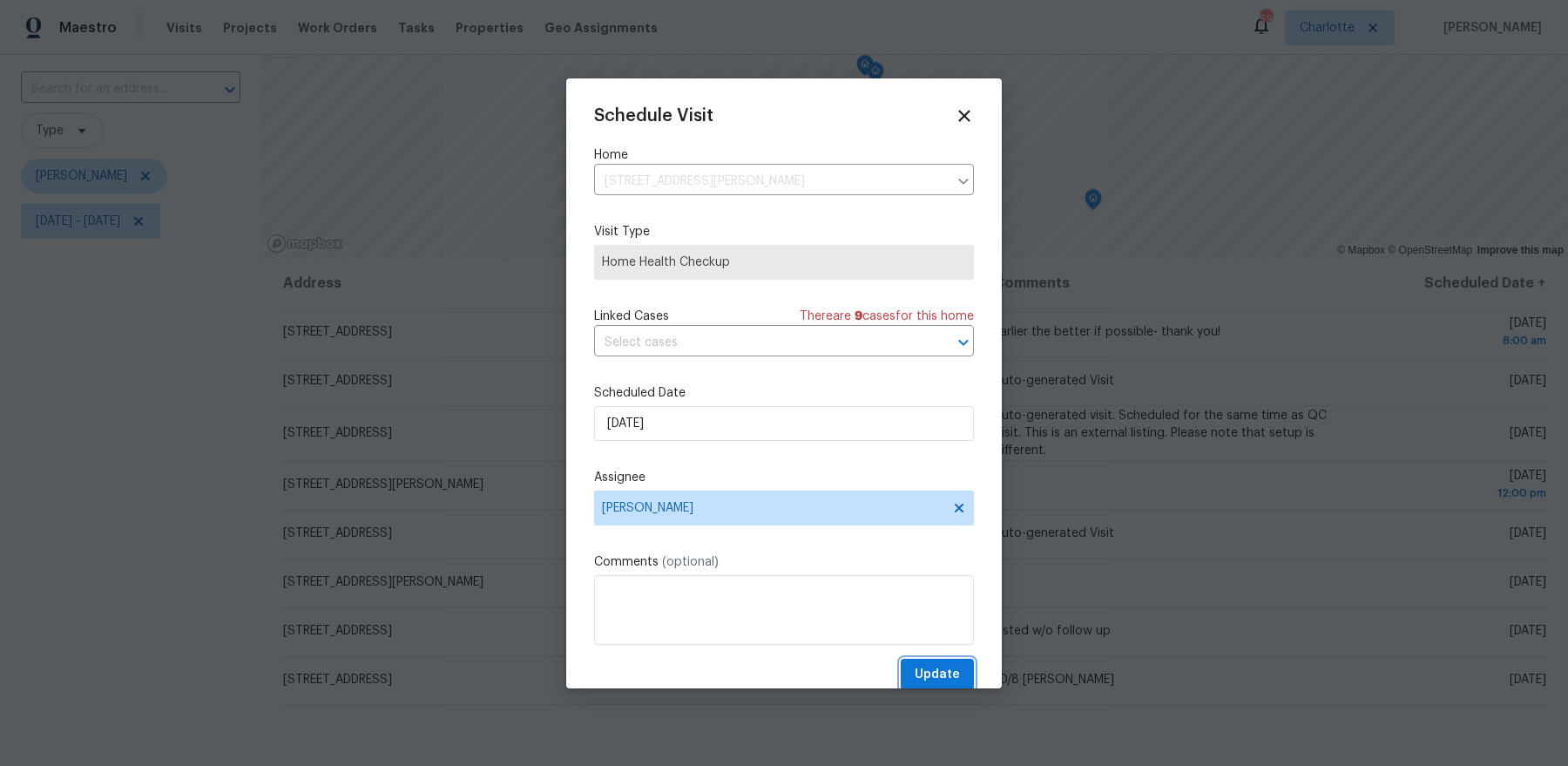
click at [917, 672] on span "Update" at bounding box center [937, 675] width 45 height 22
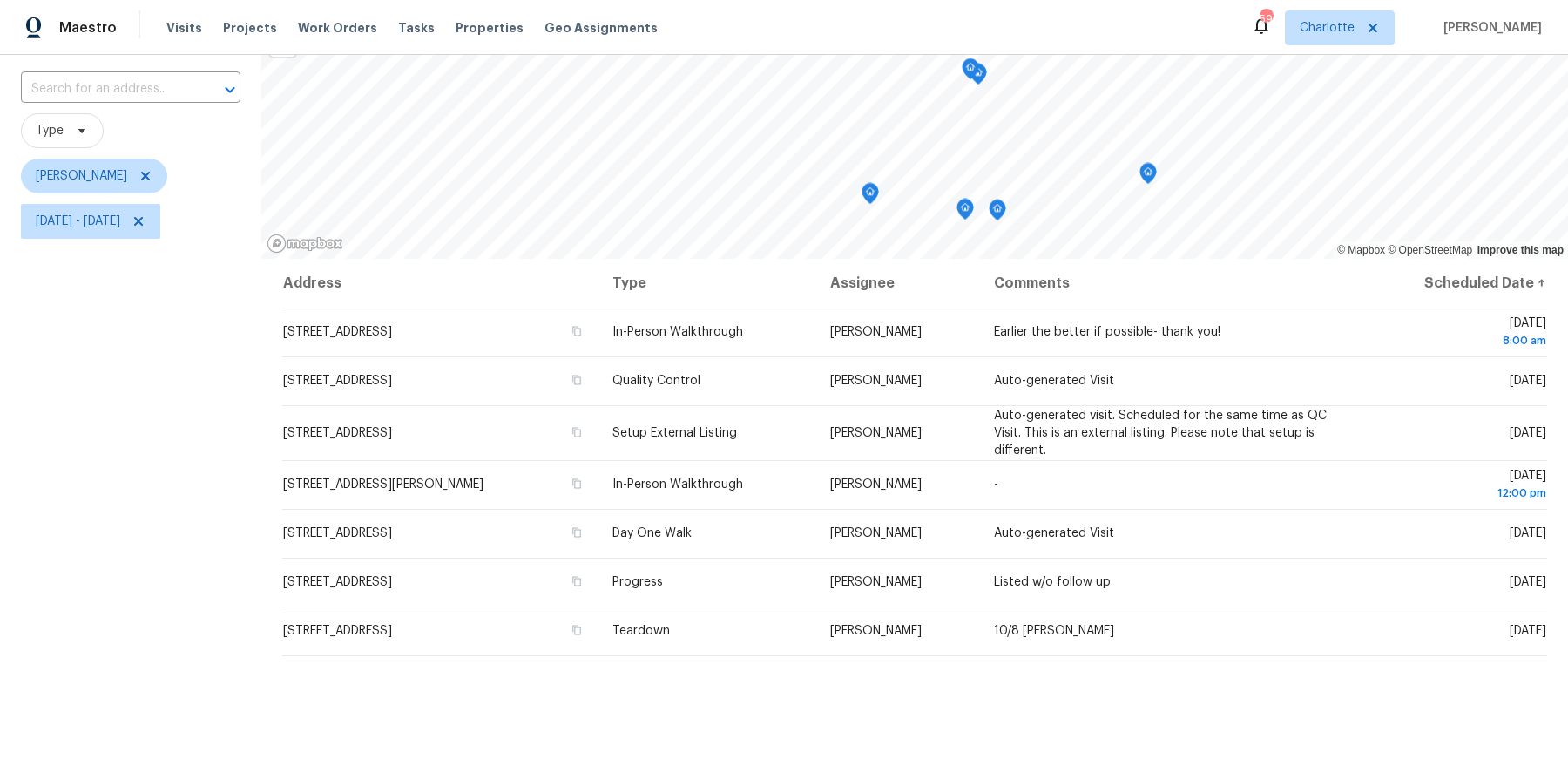
click at [986, 76] on icon "Map marker" at bounding box center [978, 74] width 17 height 22
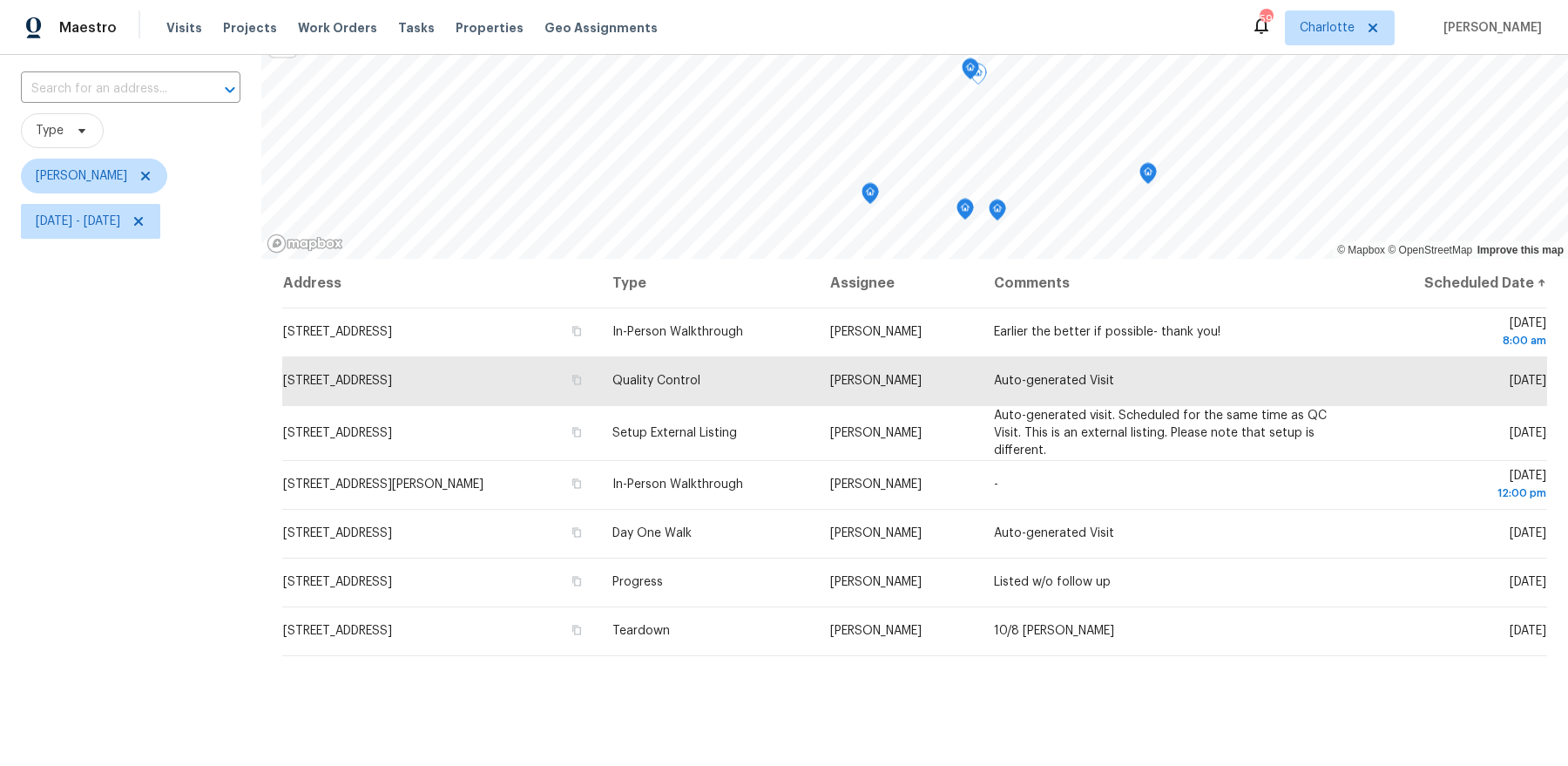
click at [970, 72] on icon "Map marker" at bounding box center [970, 70] width 16 height 20
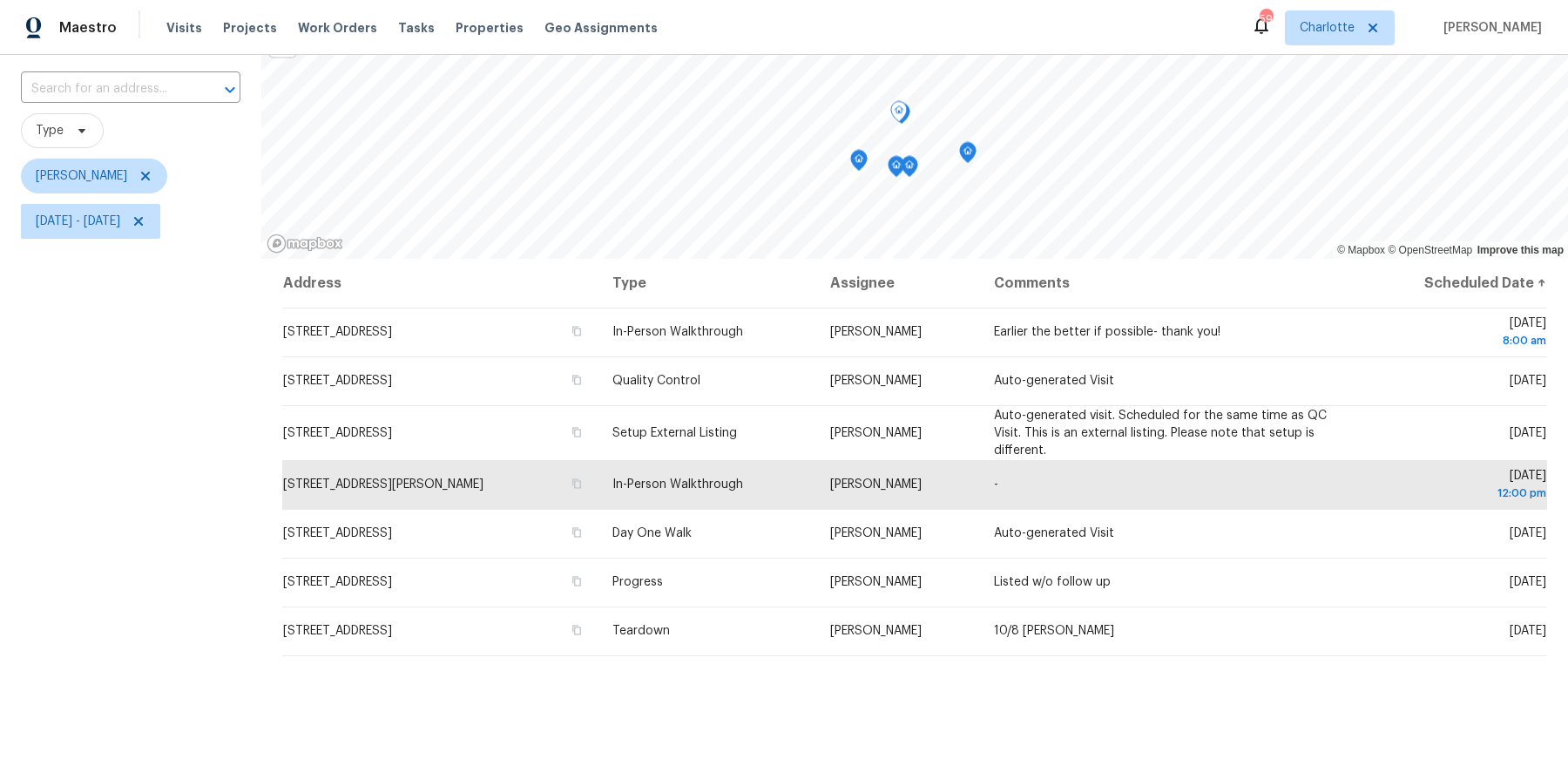
click at [971, 155] on icon "Map marker" at bounding box center [967, 153] width 16 height 20
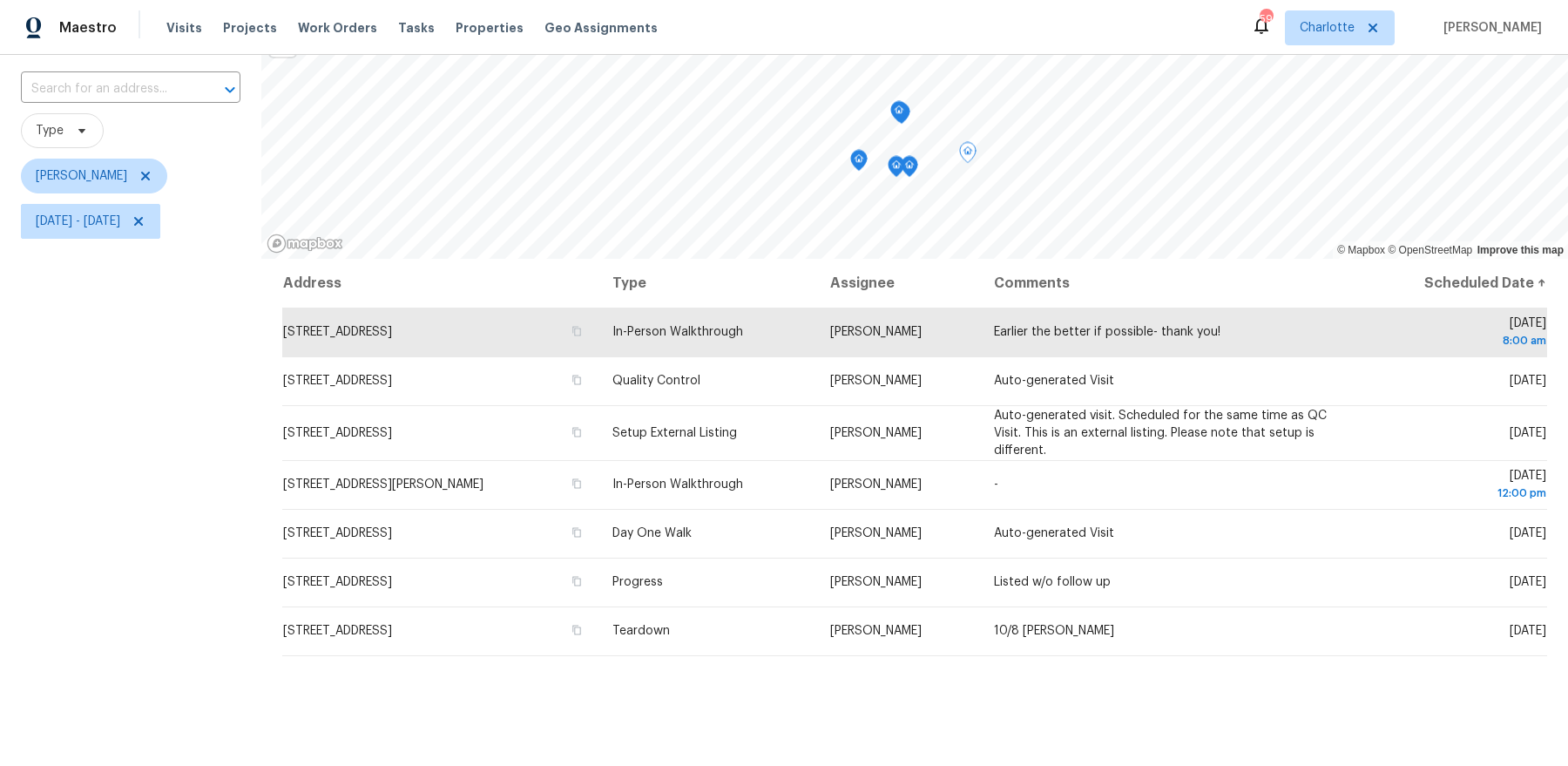
click at [912, 170] on icon "Map marker" at bounding box center [909, 167] width 16 height 20
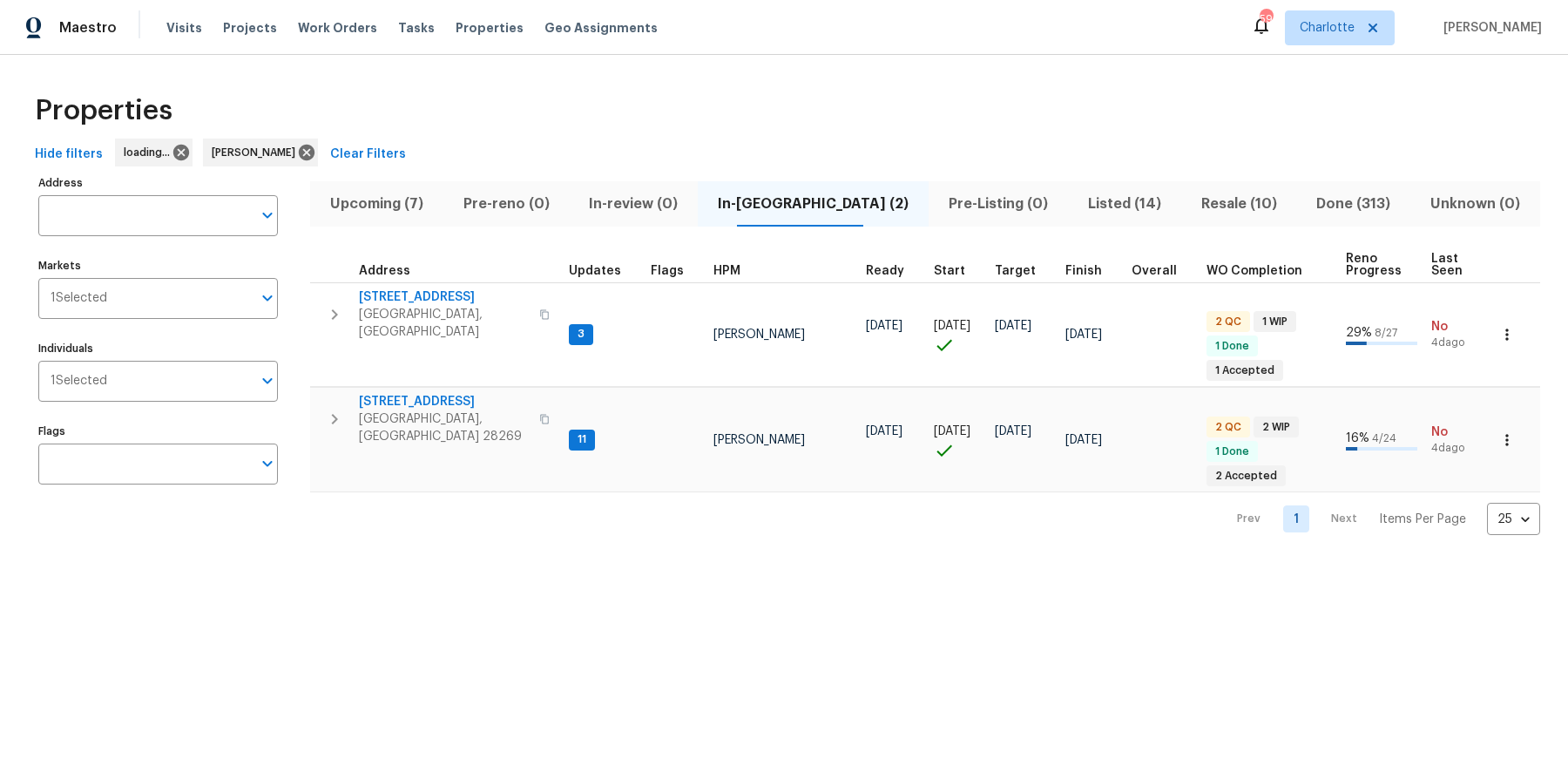
click at [383, 193] on span "Upcoming (7)" at bounding box center [376, 204] width 113 height 25
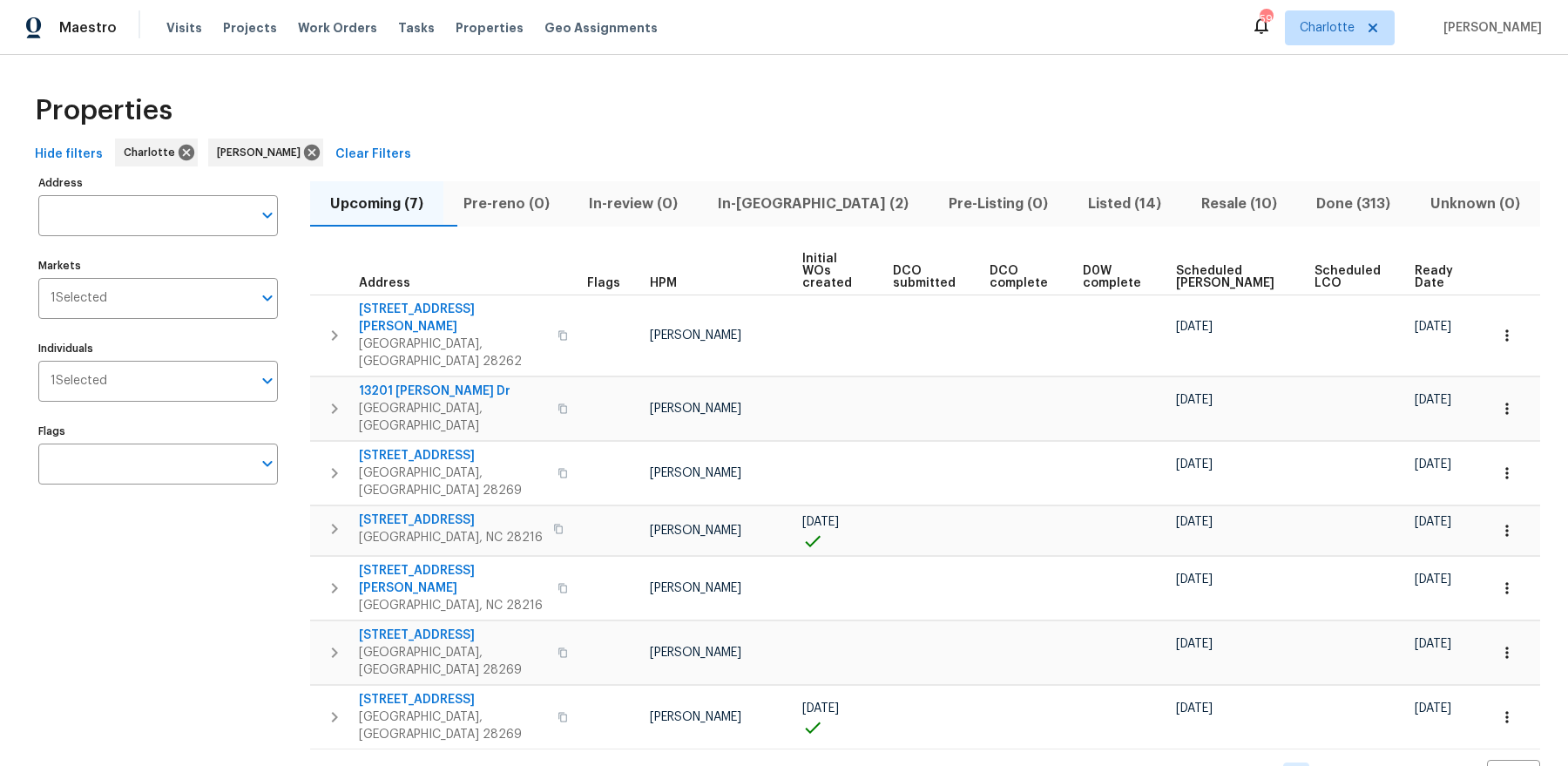
click at [1420, 265] on span "Ready Date" at bounding box center [1436, 277] width 43 height 25
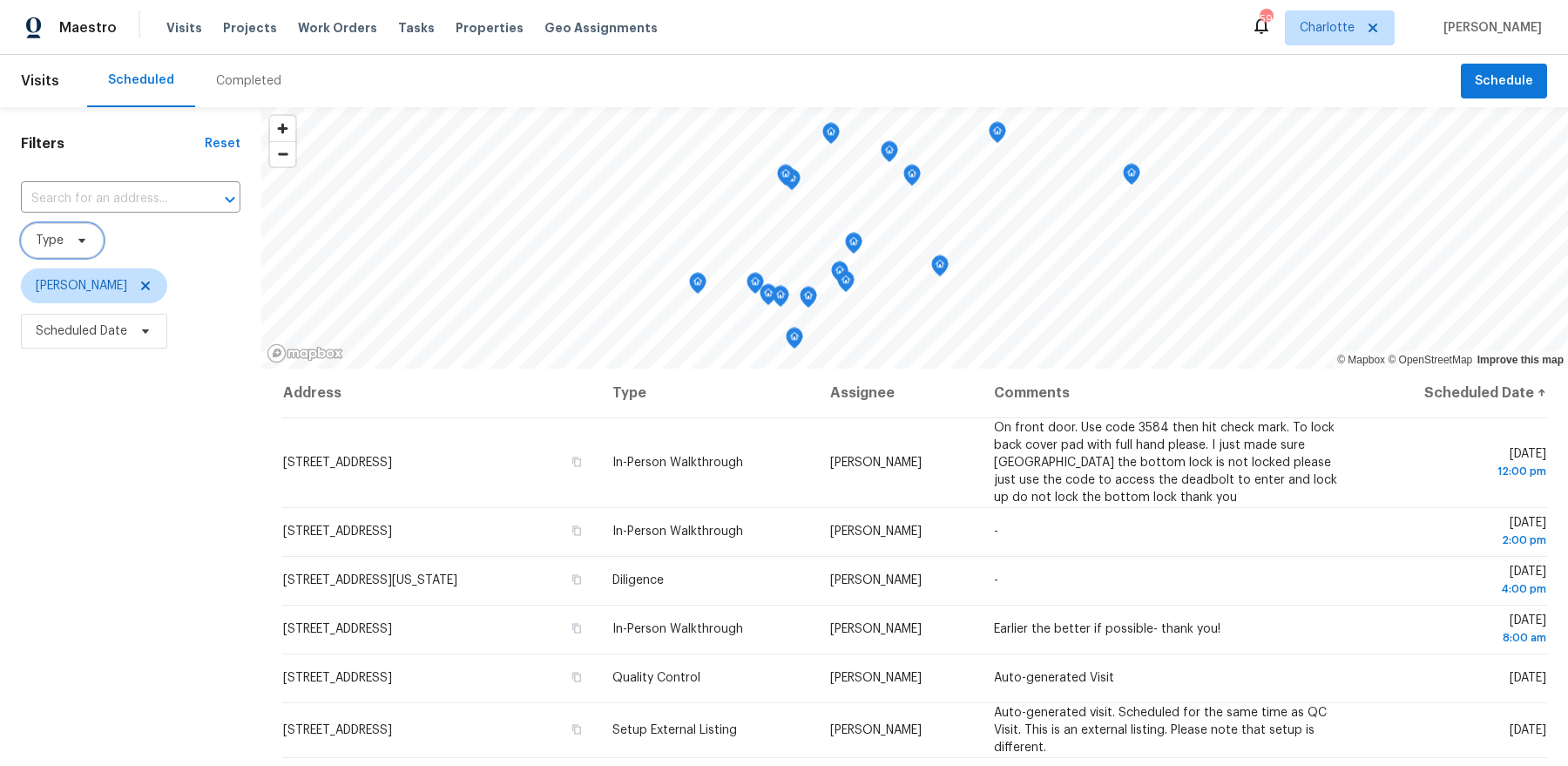
click at [89, 243] on span "Type" at bounding box center [62, 240] width 83 height 35
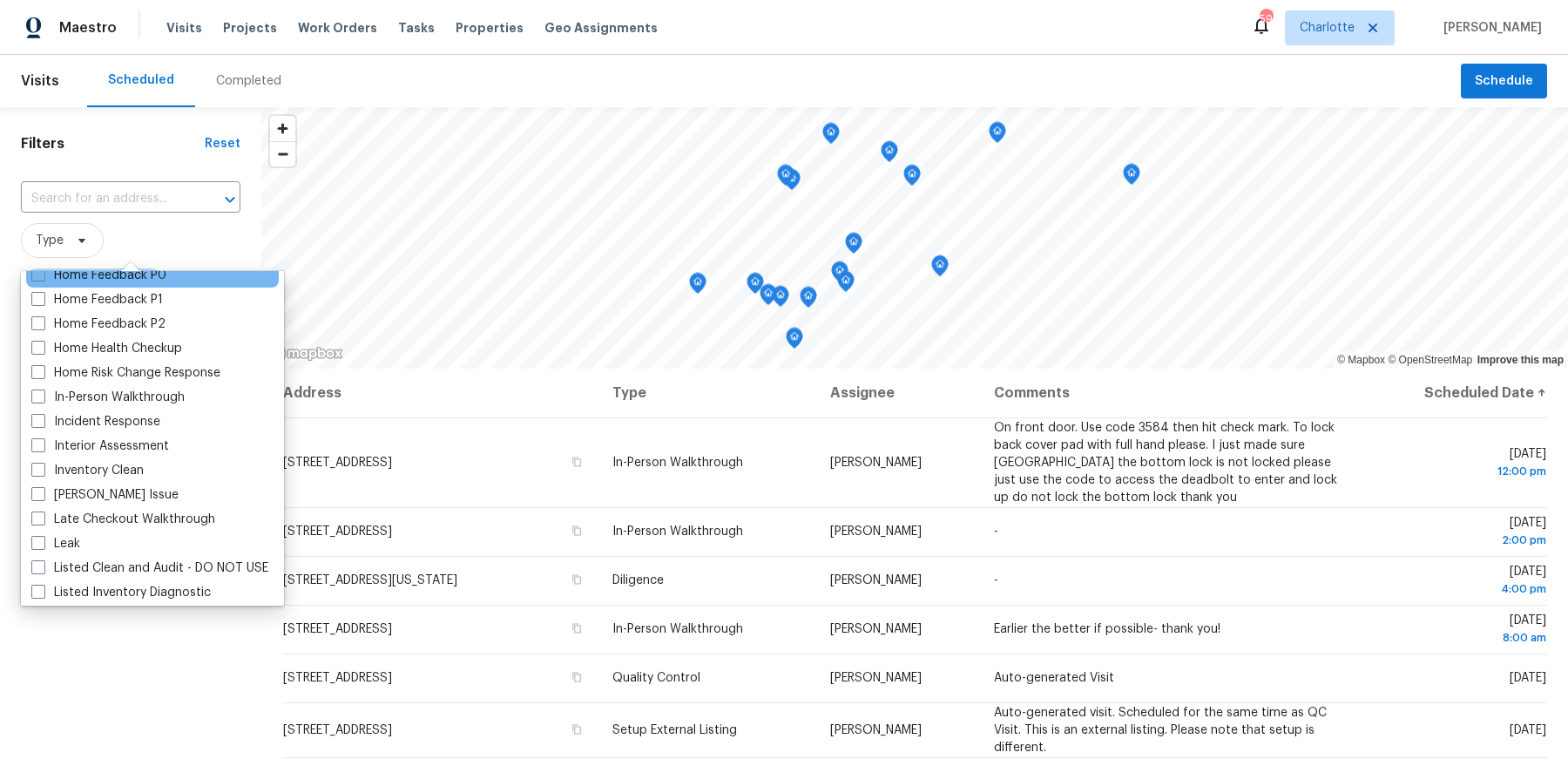
scroll to position [582, 0]
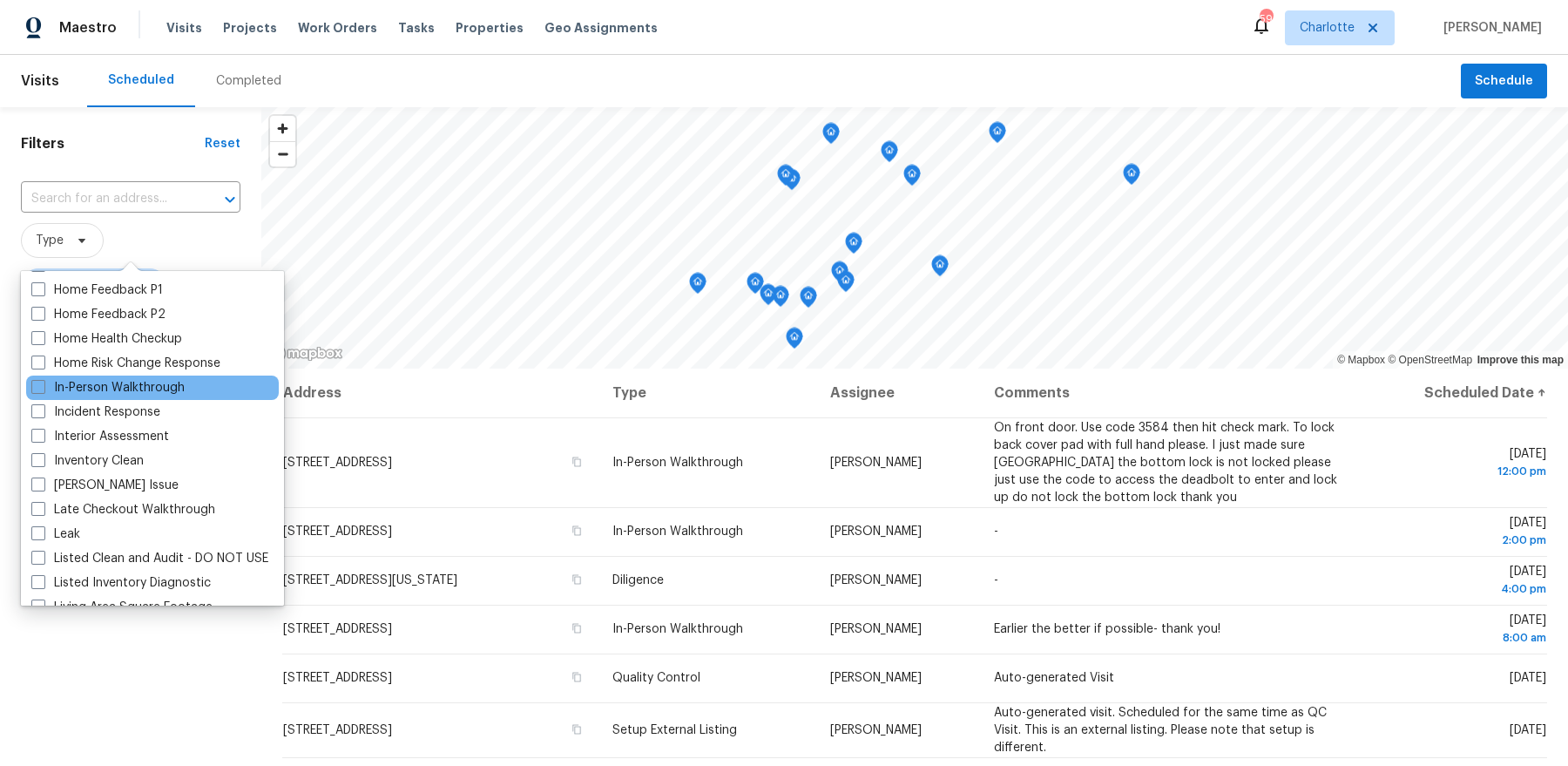
click at [200, 397] on div "In-Person Walkthrough" at bounding box center [151, 387] width 252 height 25
click at [166, 389] on label "In-Person Walkthrough" at bounding box center [107, 387] width 153 height 17
click at [43, 389] on input "In-Person Walkthrough" at bounding box center [37, 384] width 11 height 11
checkbox input "true"
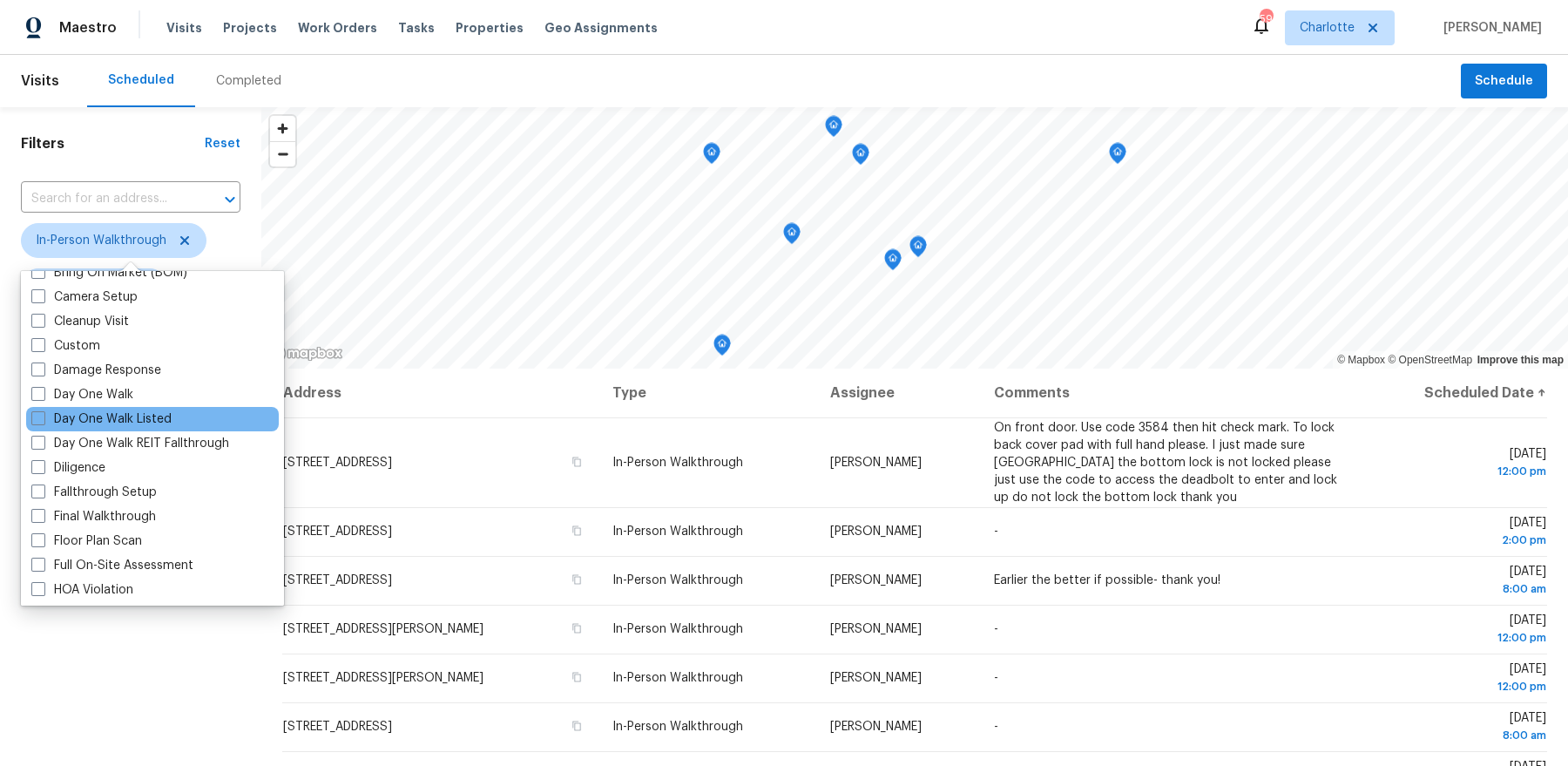
scroll to position [144, 0]
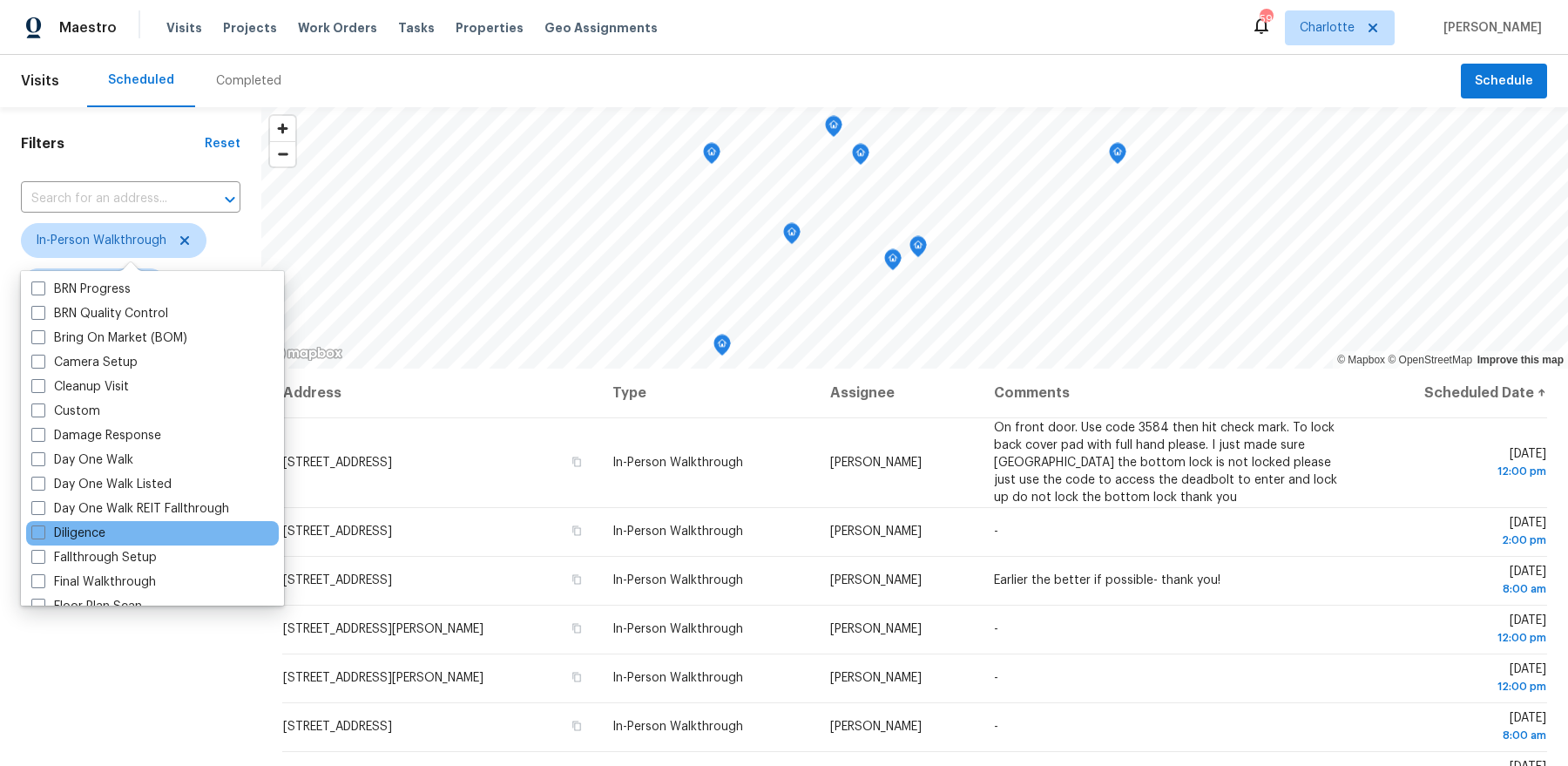
click at [139, 526] on div "Diligence" at bounding box center [151, 533] width 252 height 25
click at [83, 530] on label "Diligence" at bounding box center [68, 533] width 74 height 17
click at [43, 530] on input "Diligence" at bounding box center [37, 530] width 11 height 11
checkbox input "true"
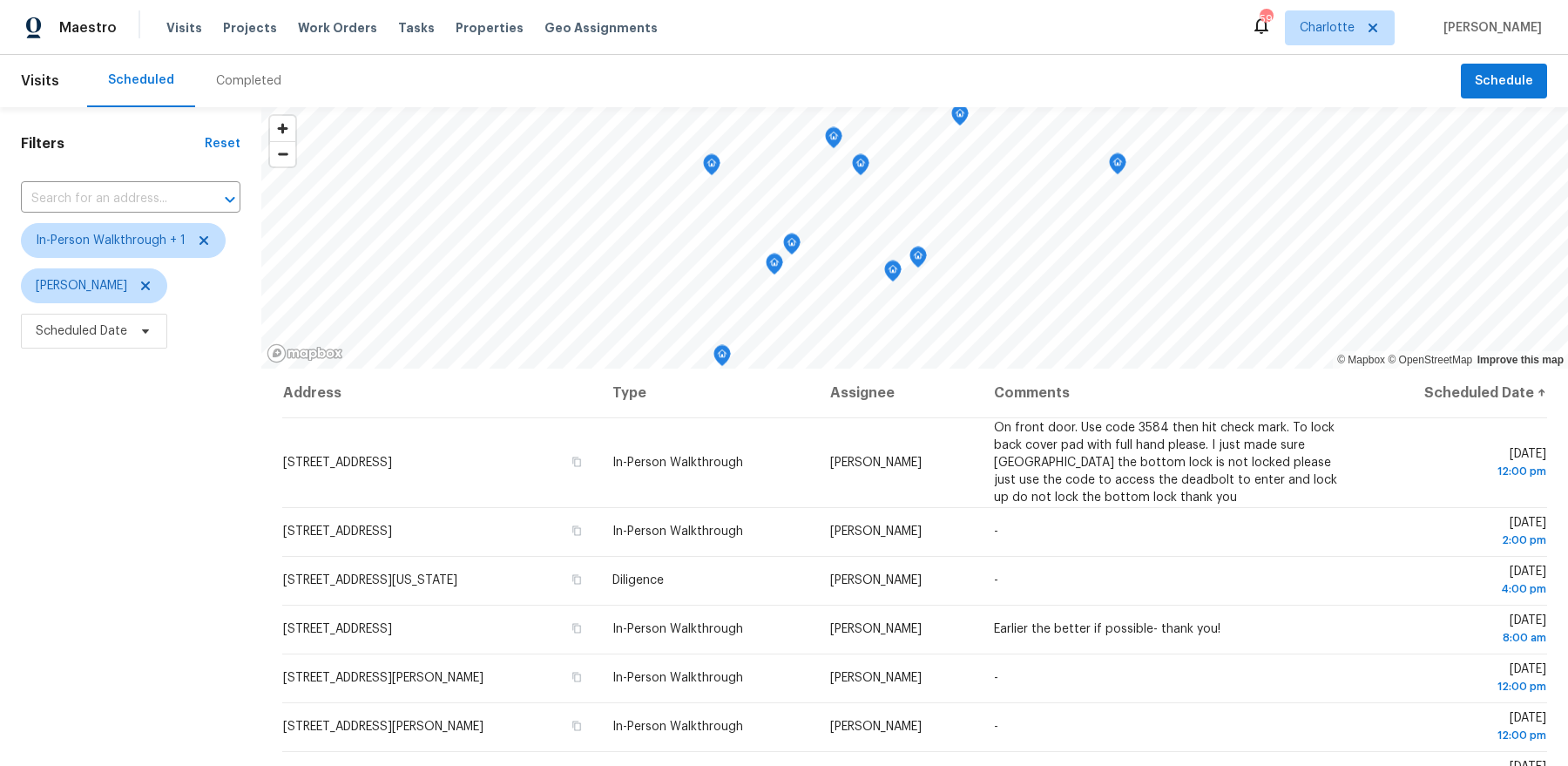
click at [167, 713] on div "Filters Reset ​ In-Person Walkthrough + 1 Dan Baquero Scheduled Date" at bounding box center [130, 544] width 261 height 873
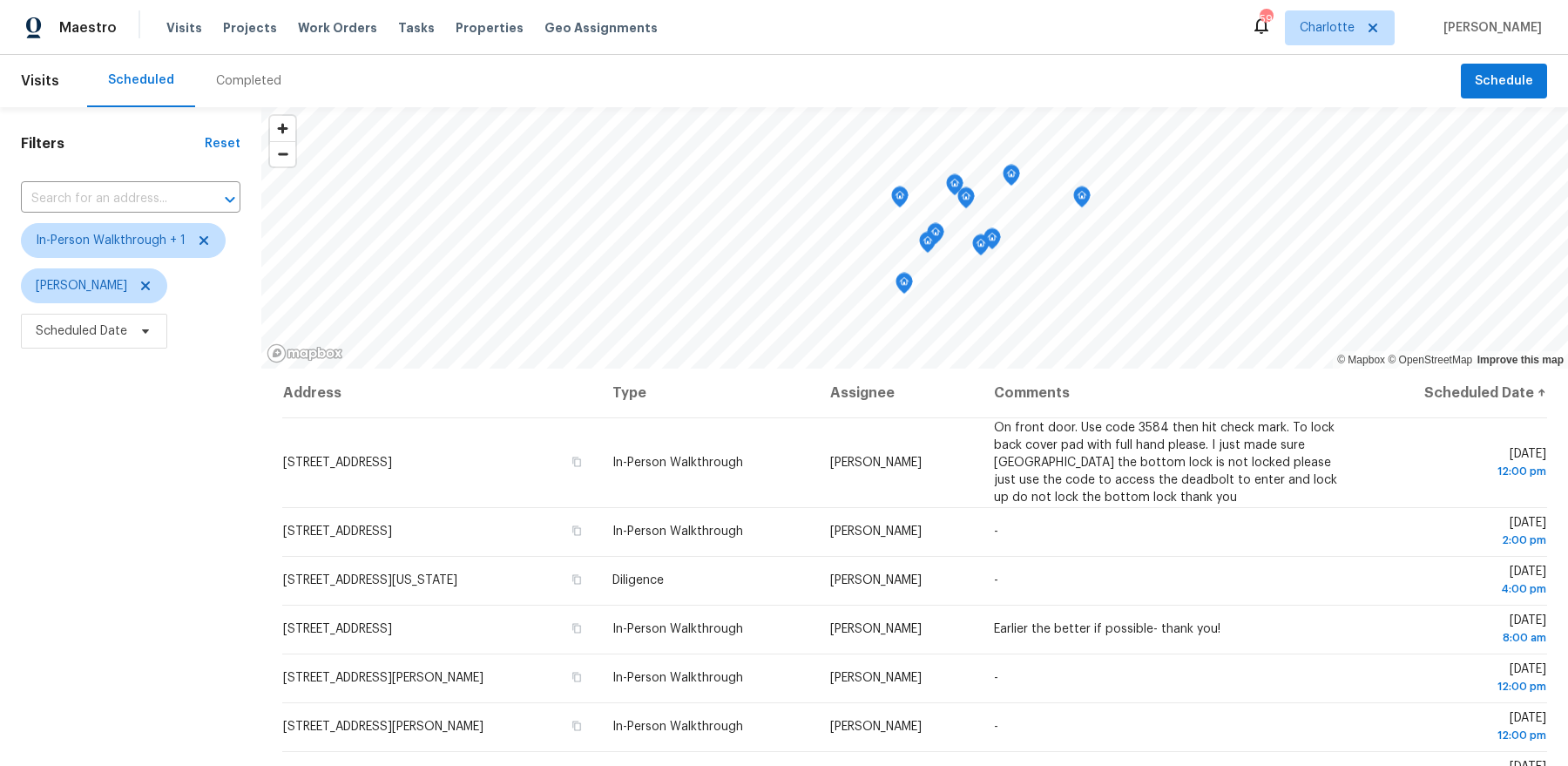
click at [1081, 201] on icon "Map marker" at bounding box center [1082, 197] width 16 height 20
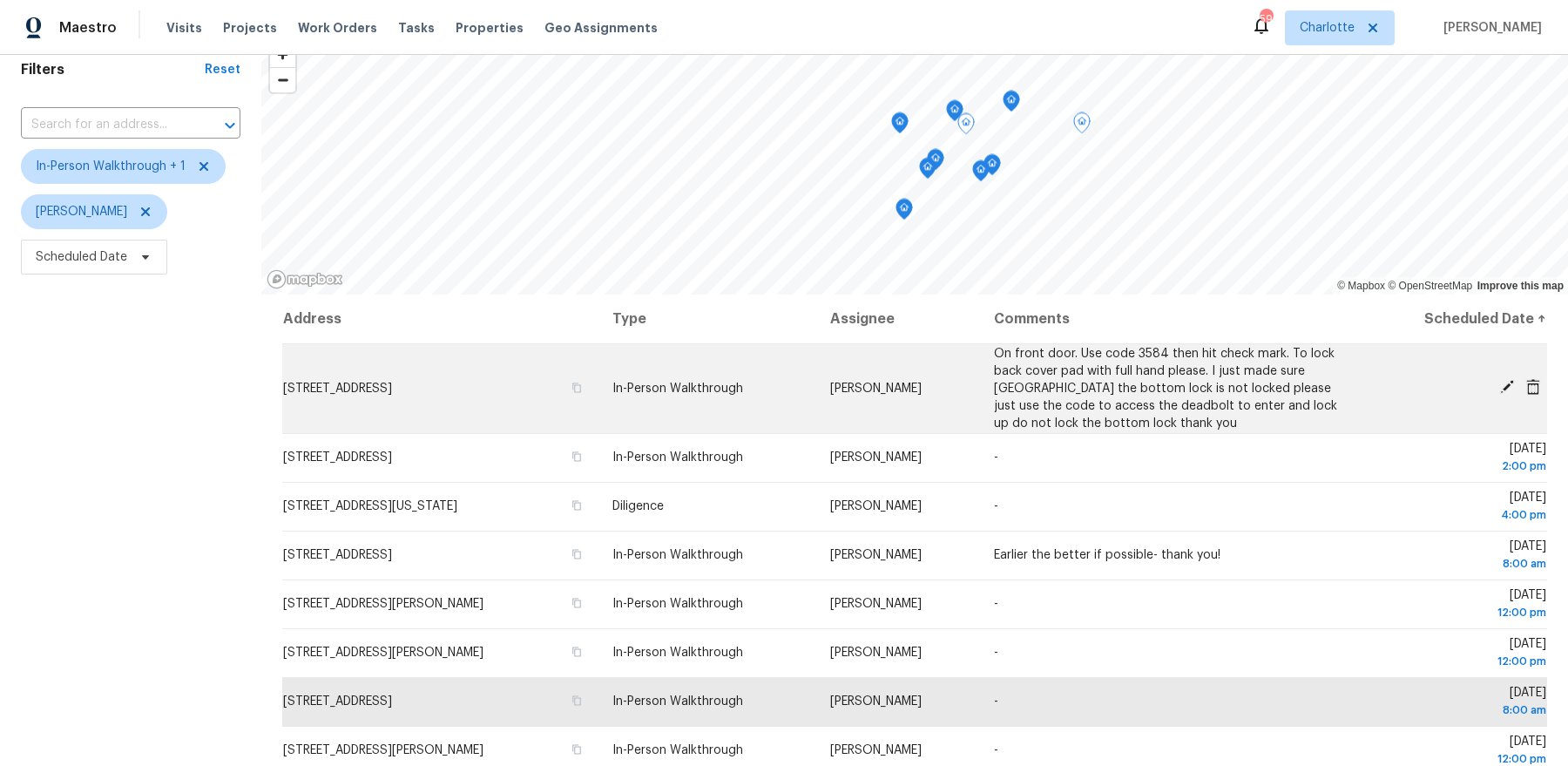
scroll to position [75, 0]
click at [1056, 396] on td "On front door. Use code 3584 then hit check mark. To lock back cover pad with f…" at bounding box center [1170, 387] width 380 height 90
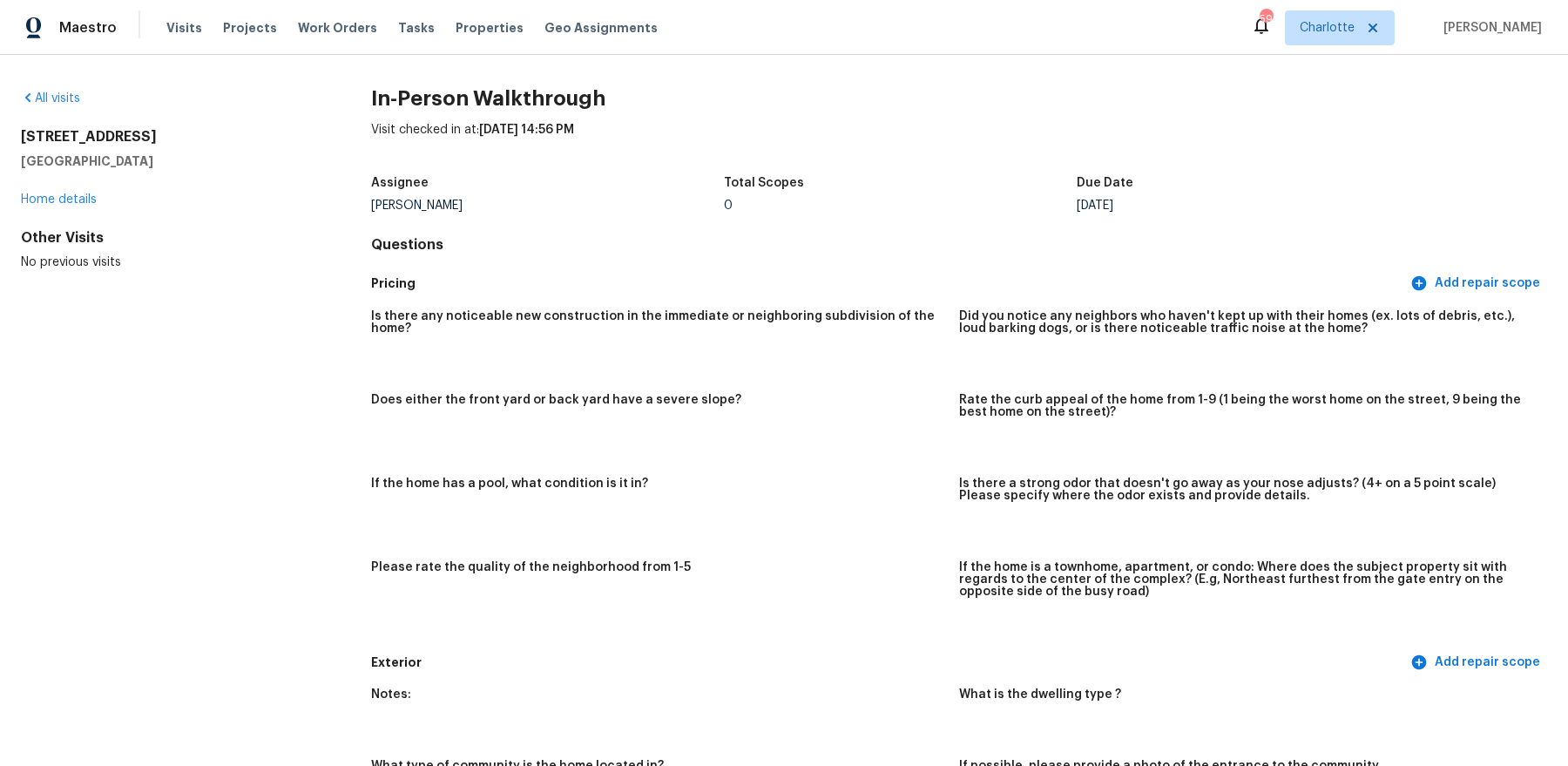
click at [71, 193] on div "8151 Chatham Oaks Dr Concord, NC 28027 Home details" at bounding box center [168, 168] width 295 height 80
click at [65, 203] on link "Home details" at bounding box center [59, 199] width 76 height 12
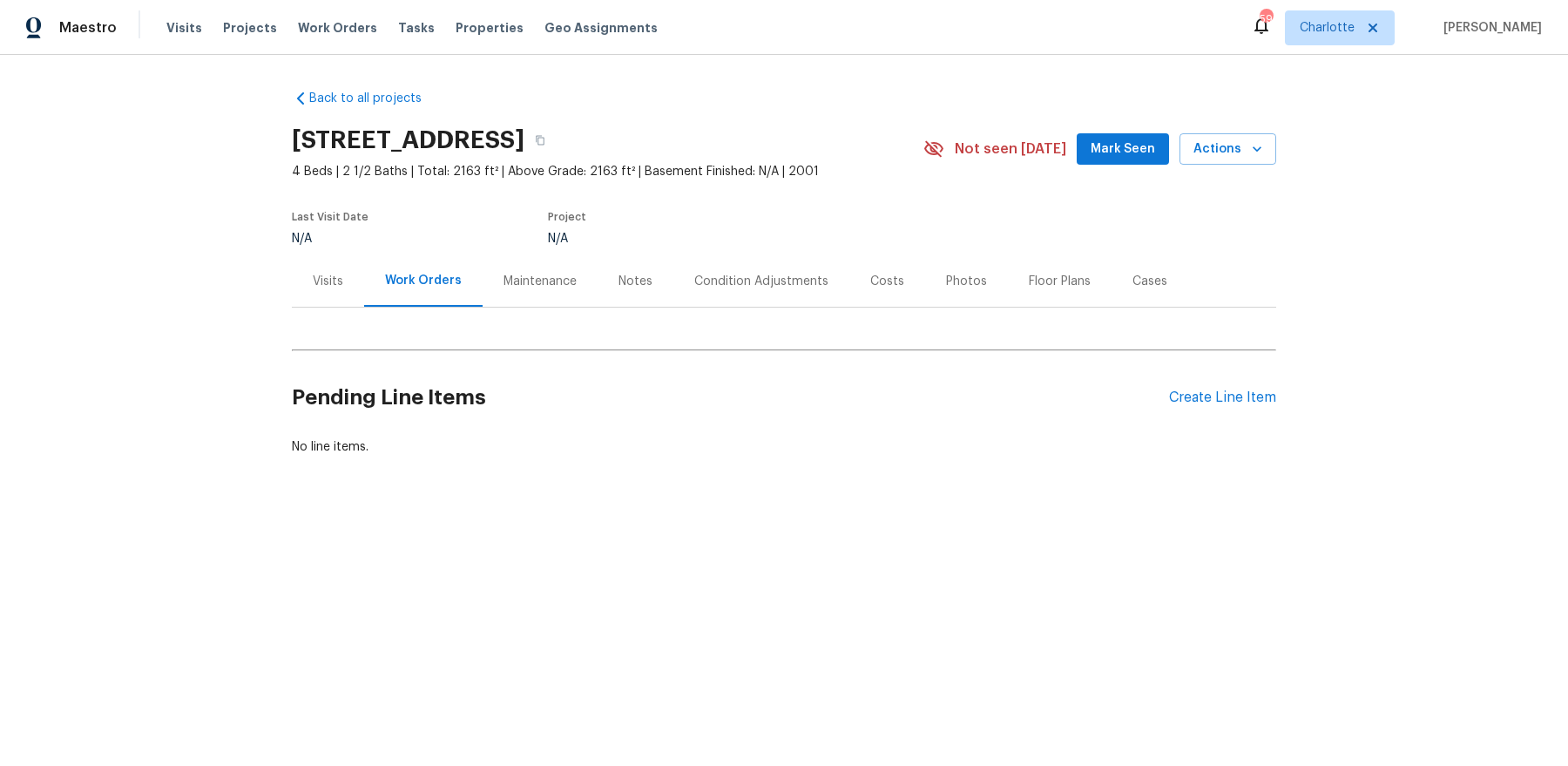
click at [335, 283] on div "Visits" at bounding box center [328, 281] width 30 height 17
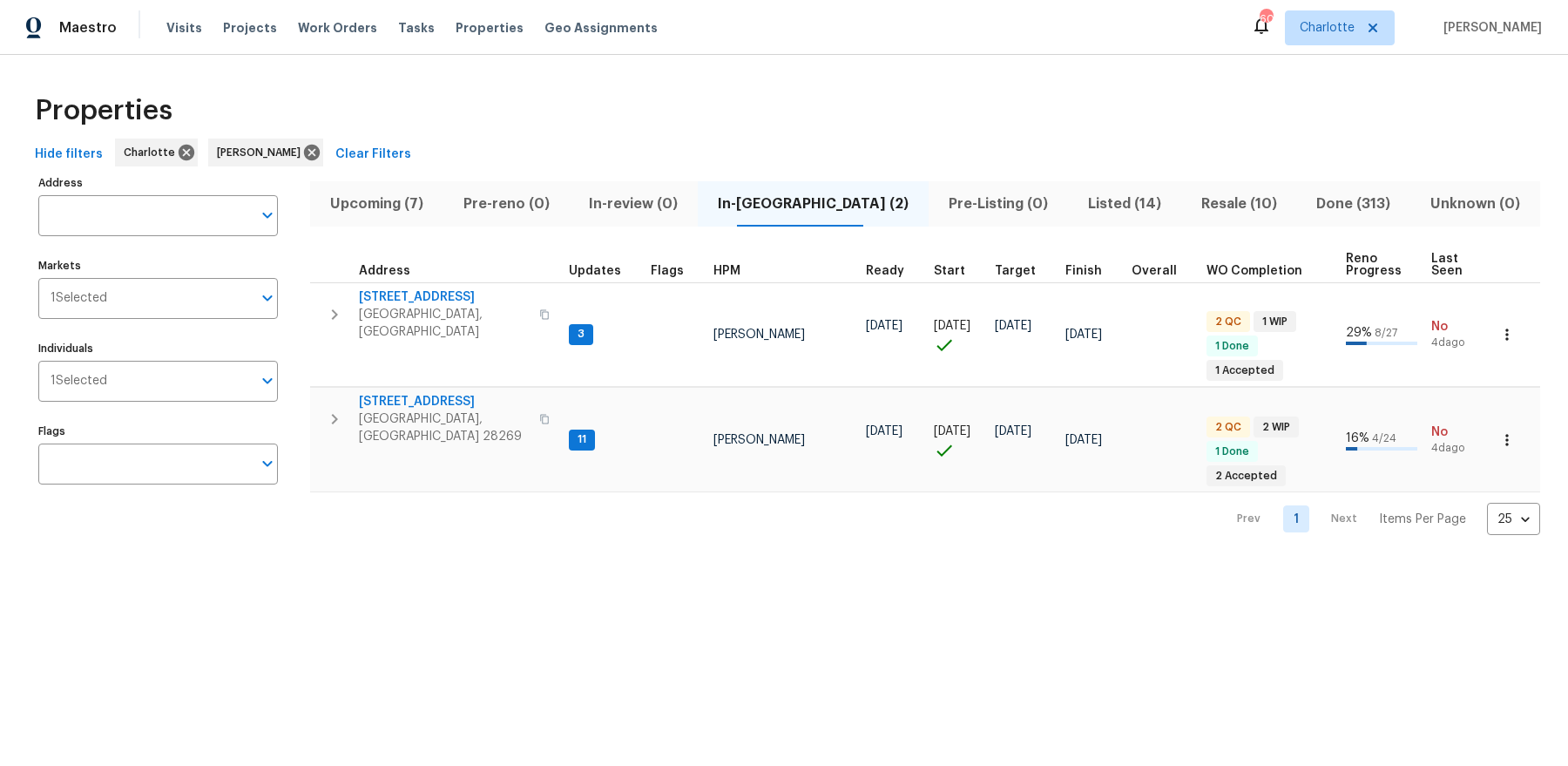
click at [1192, 203] on span "Resale (10)" at bounding box center [1240, 204] width 95 height 25
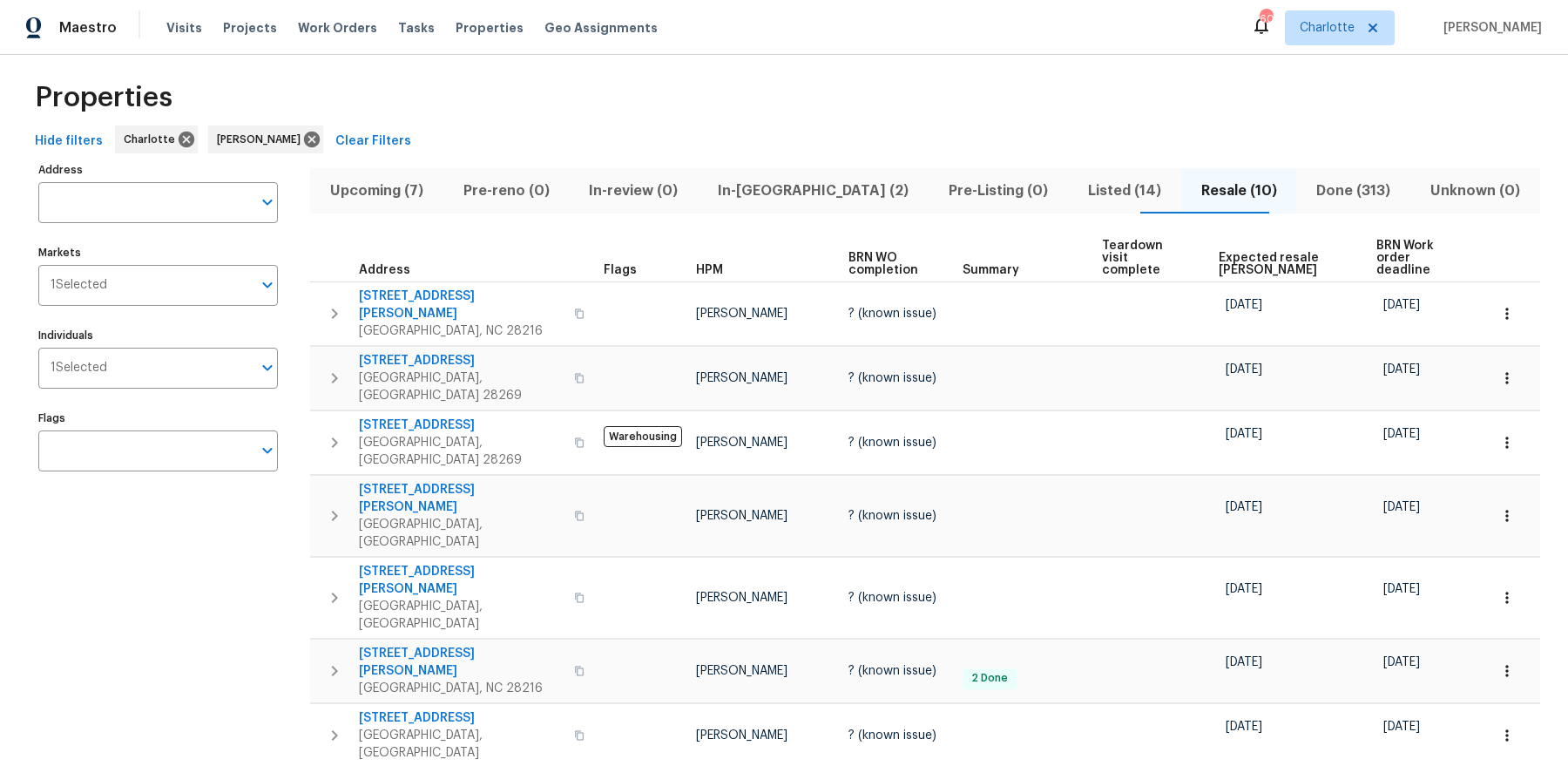
scroll to position [15, 0]
click at [1081, 172] on button "Listed (14)" at bounding box center [1124, 188] width 113 height 45
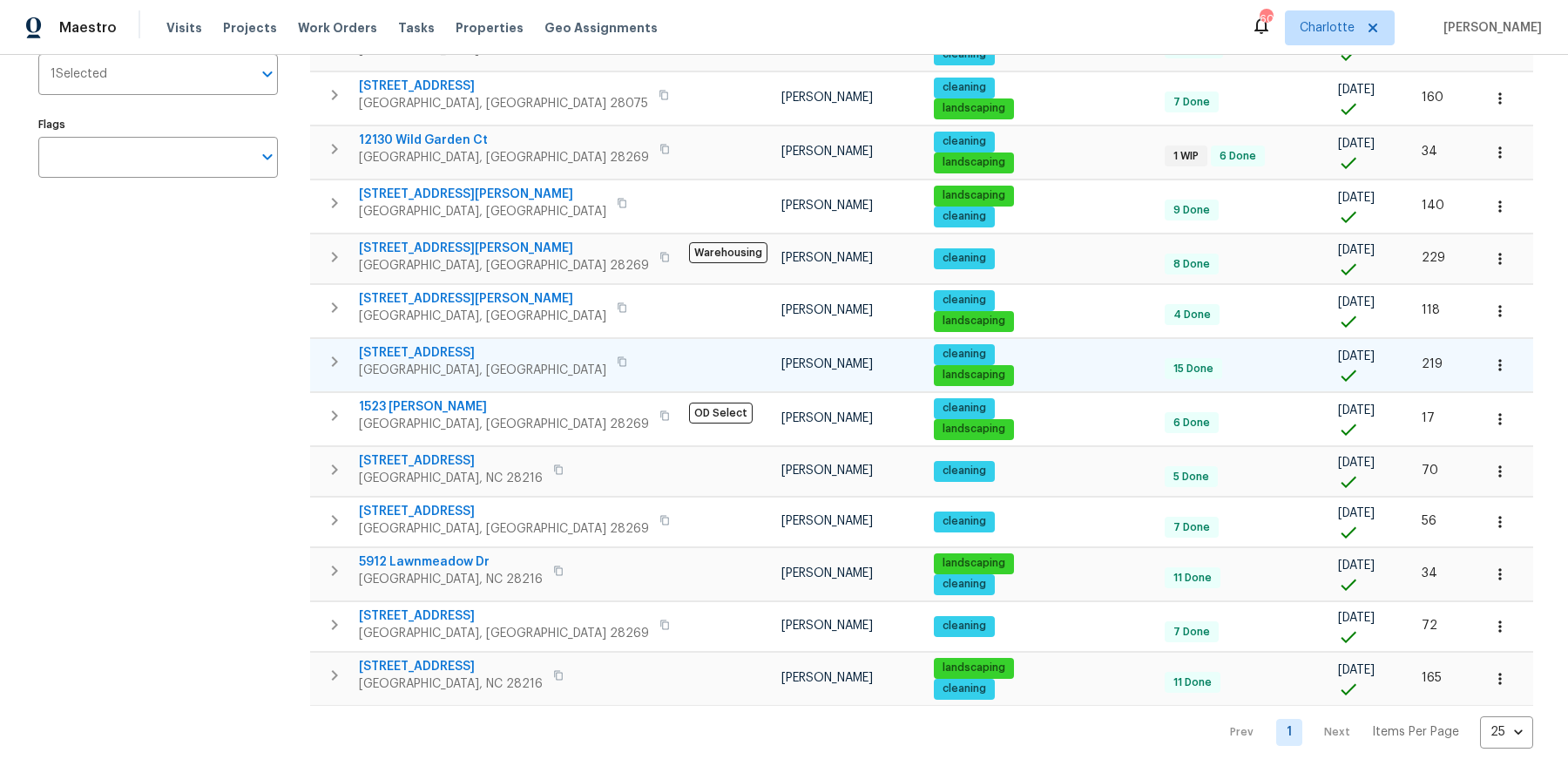
scroll to position [61, 0]
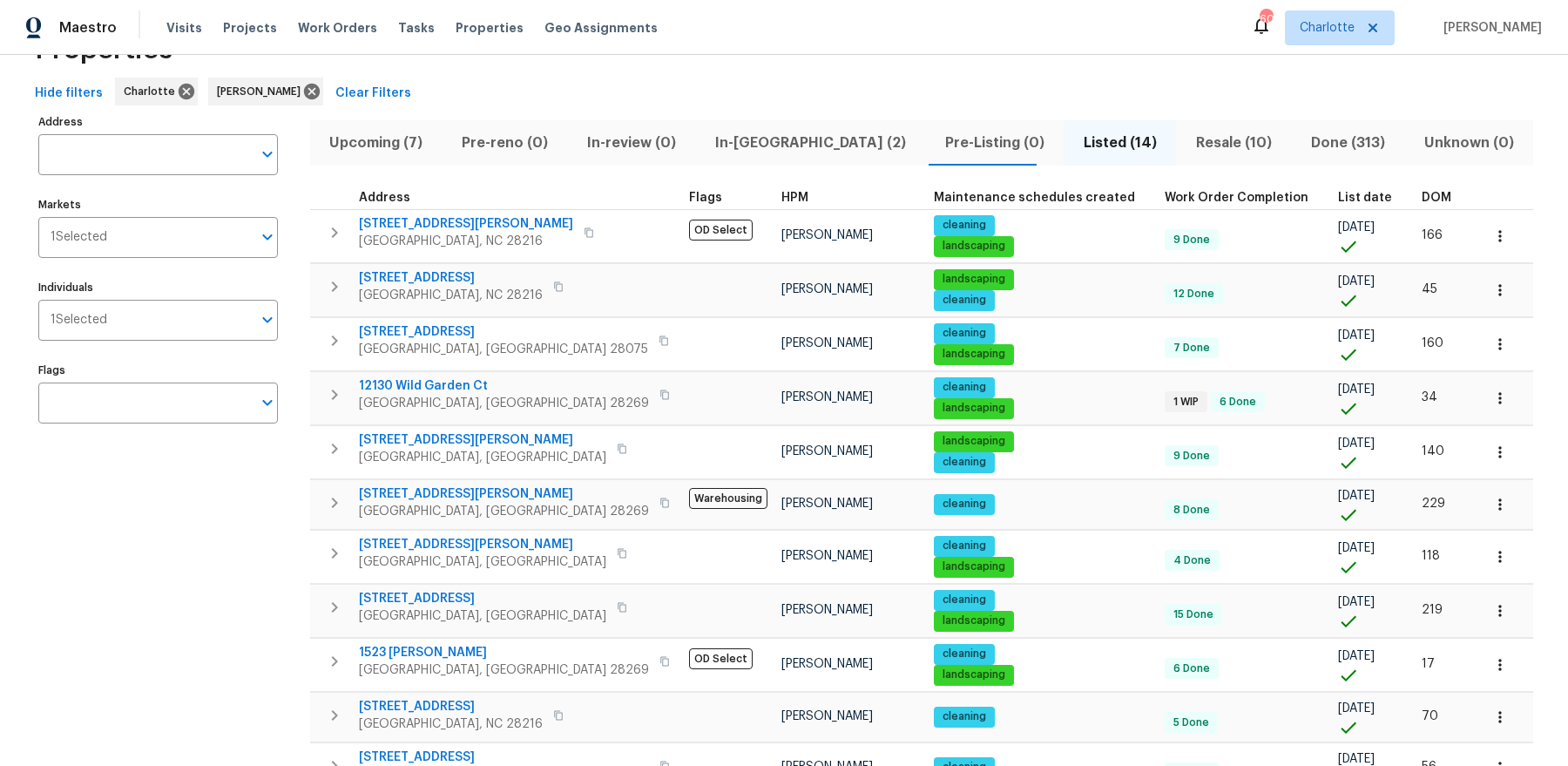
click at [1331, 188] on th "List date" at bounding box center [1373, 198] width 83 height 24
click at [1339, 193] on span "List date" at bounding box center [1365, 197] width 54 height 12
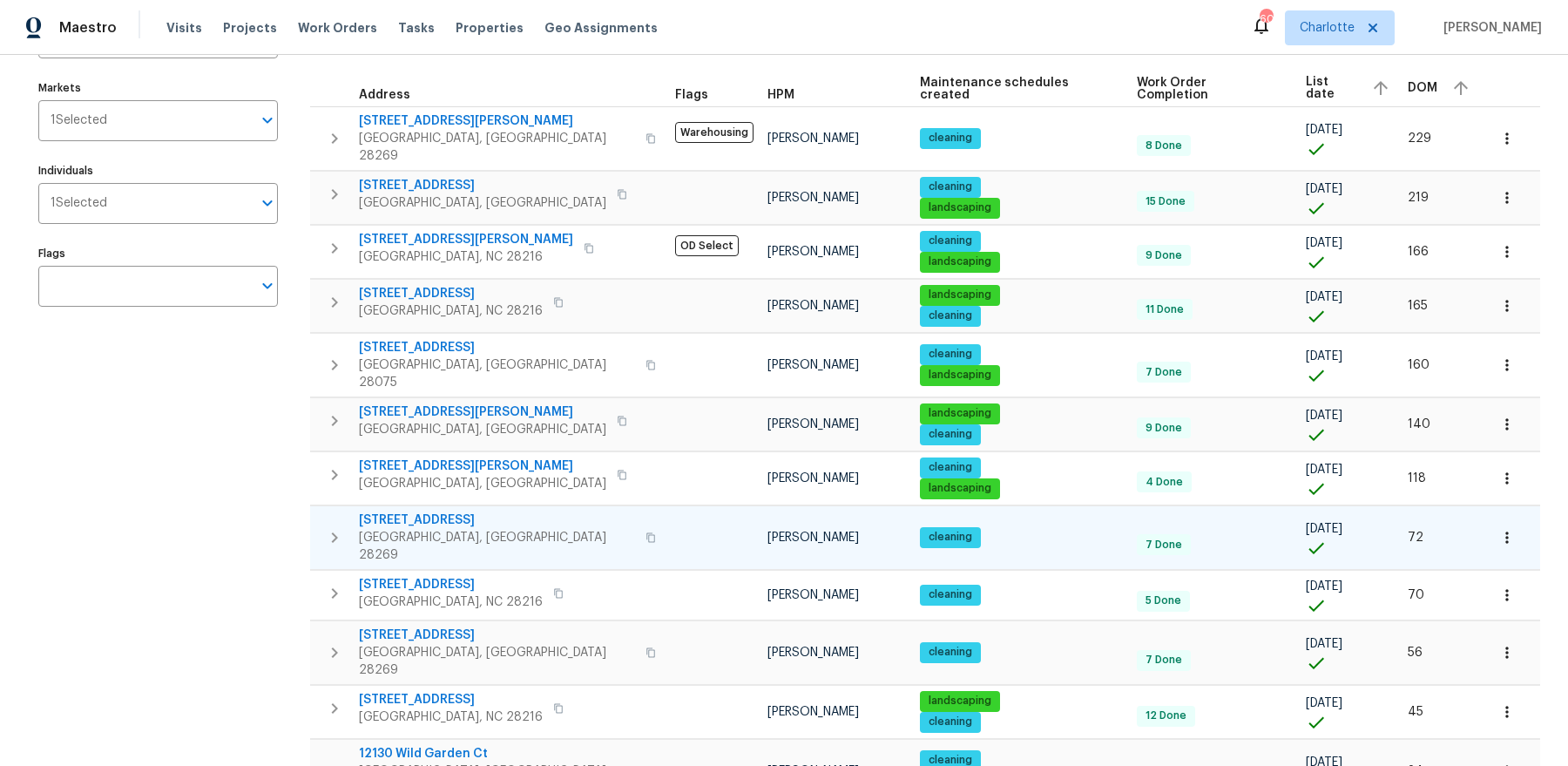
scroll to position [185, 0]
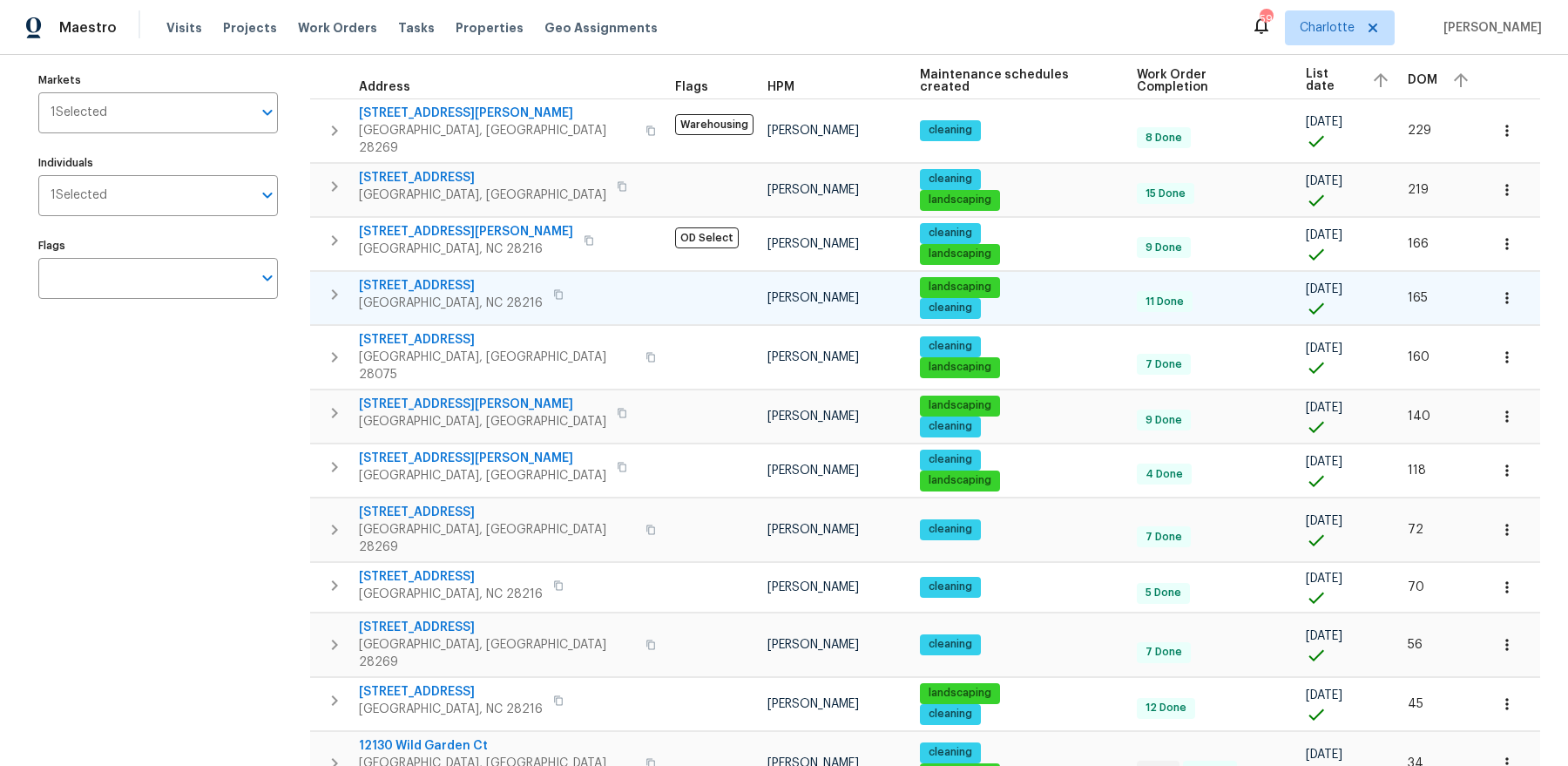
drag, startPoint x: 1226, startPoint y: 341, endPoint x: 1266, endPoint y: 305, distance: 53.8
click at [1307, 357] on div at bounding box center [1351, 365] width 88 height 17
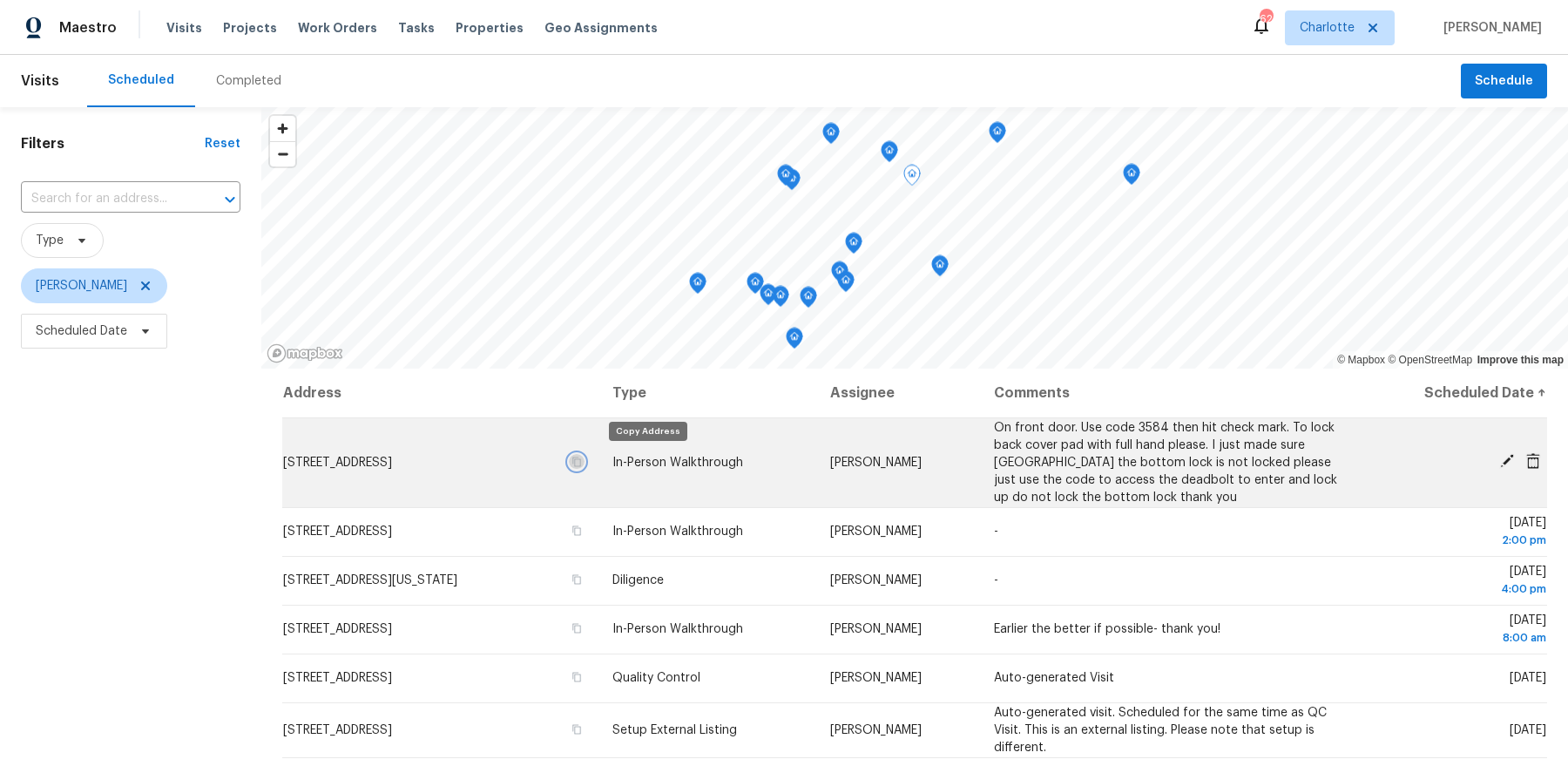
click at [582, 460] on icon "button" at bounding box center [577, 461] width 8 height 9
